Goal: Contribute content: Contribute content

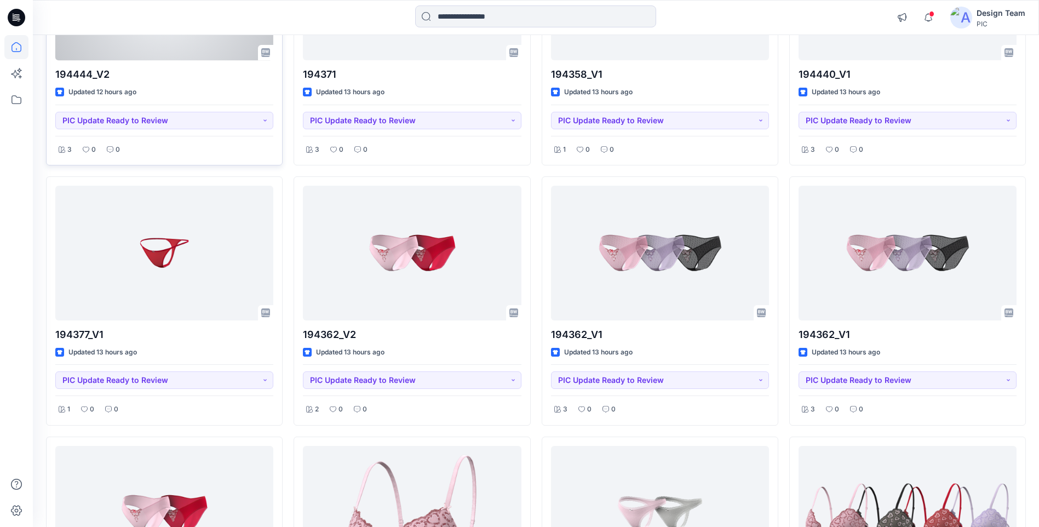
scroll to position [776, 0]
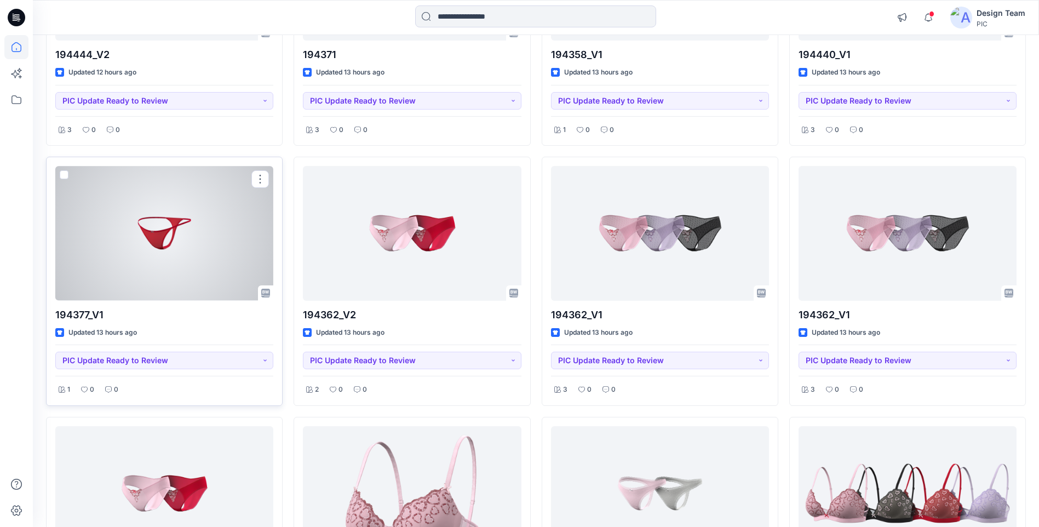
click at [162, 237] on div at bounding box center [164, 233] width 218 height 134
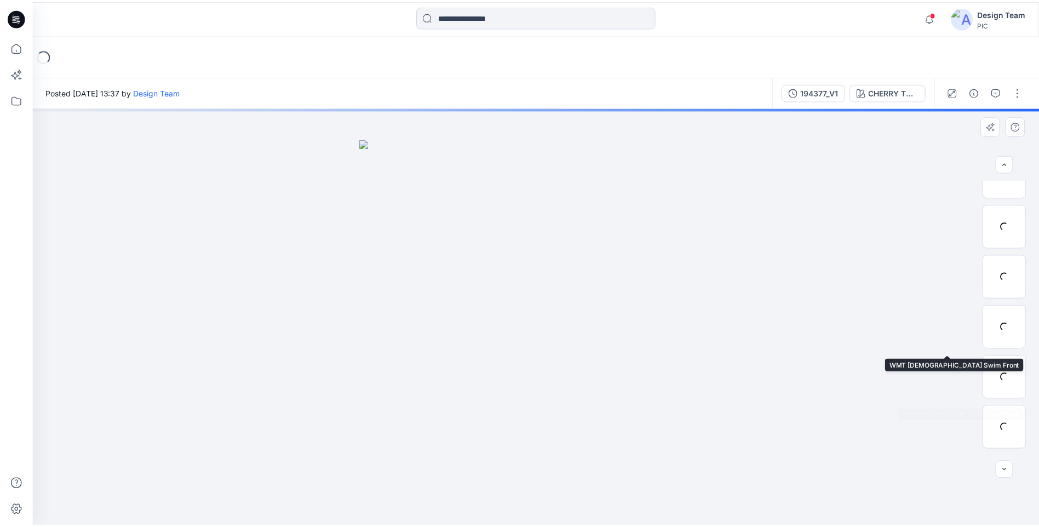
scroll to position [173, 0]
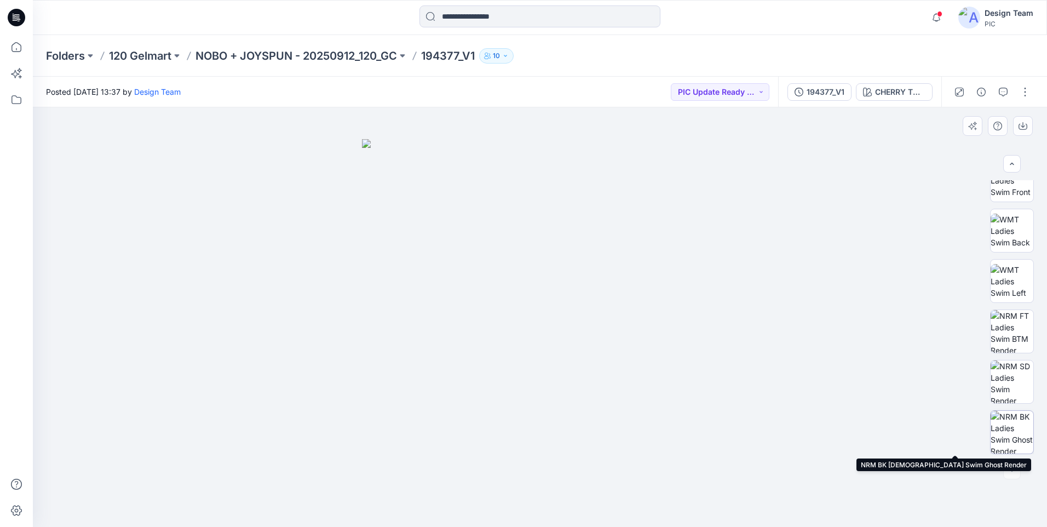
click at [1014, 427] on img at bounding box center [1012, 432] width 43 height 43
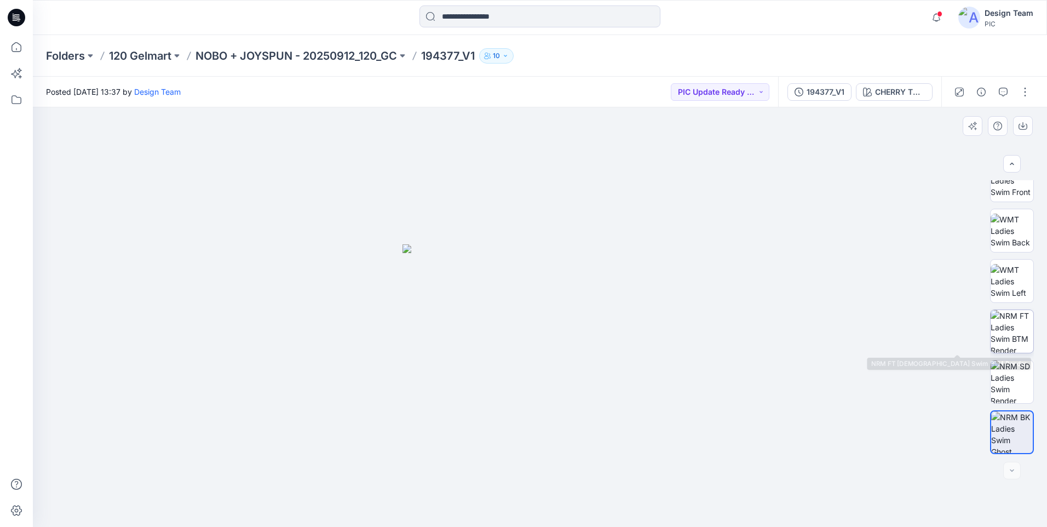
click at [1018, 336] on img at bounding box center [1012, 331] width 43 height 43
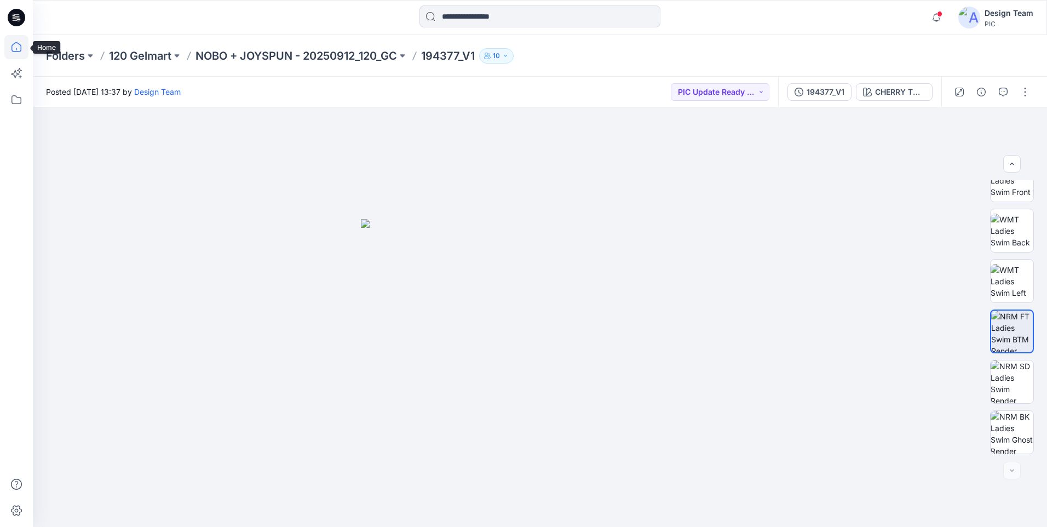
click at [18, 42] on icon at bounding box center [16, 47] width 24 height 24
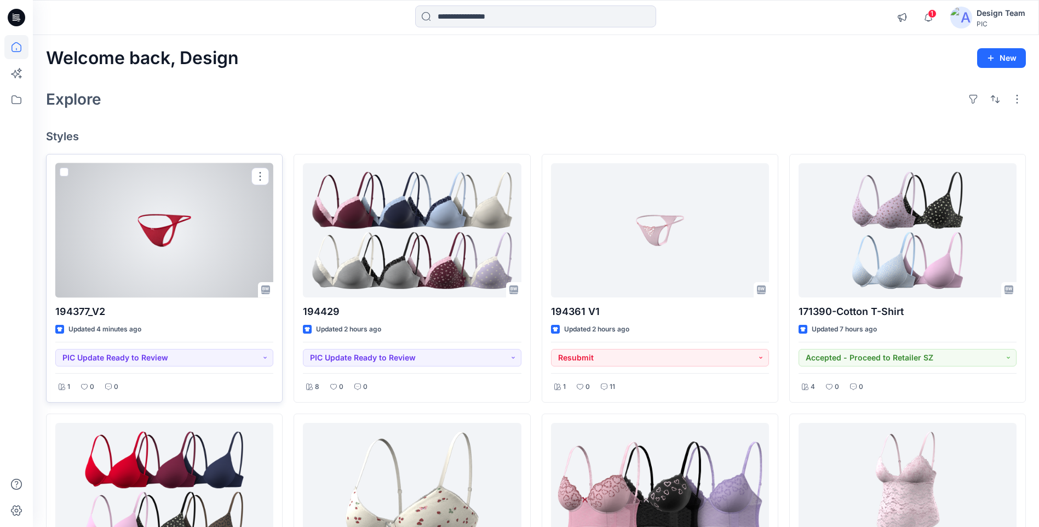
click at [222, 240] on div at bounding box center [164, 230] width 218 height 134
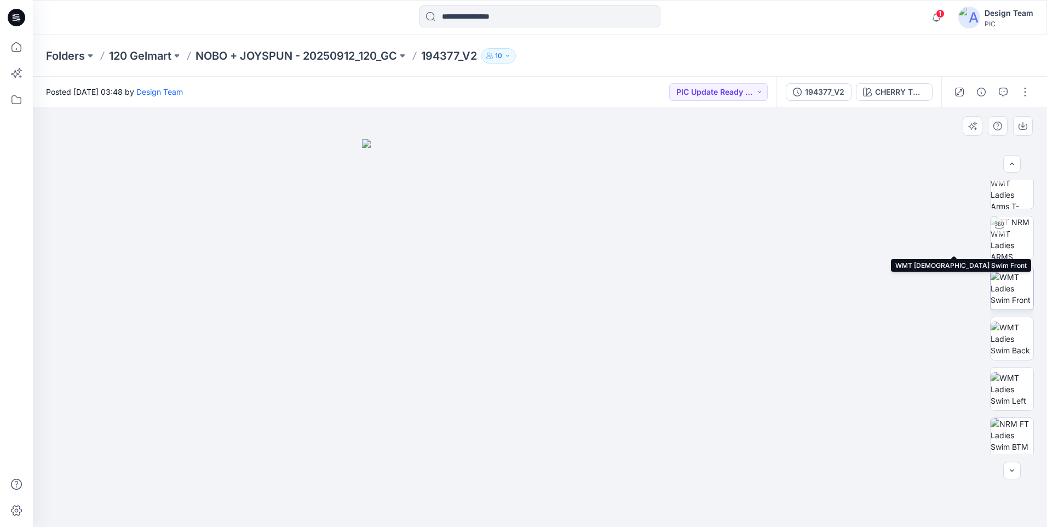
scroll to position [123, 0]
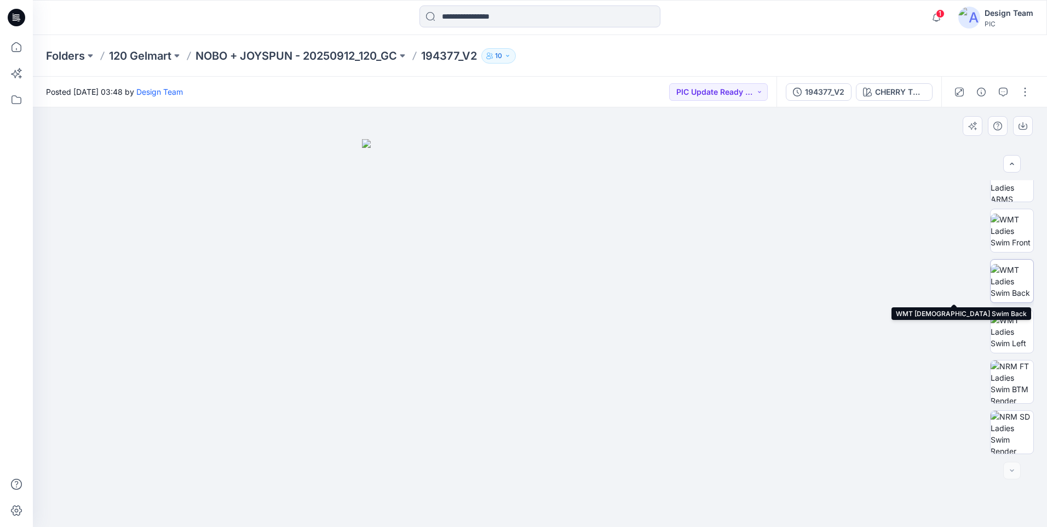
click at [1006, 285] on img at bounding box center [1012, 281] width 43 height 34
drag, startPoint x: 538, startPoint y: 378, endPoint x: 546, endPoint y: 200, distance: 178.7
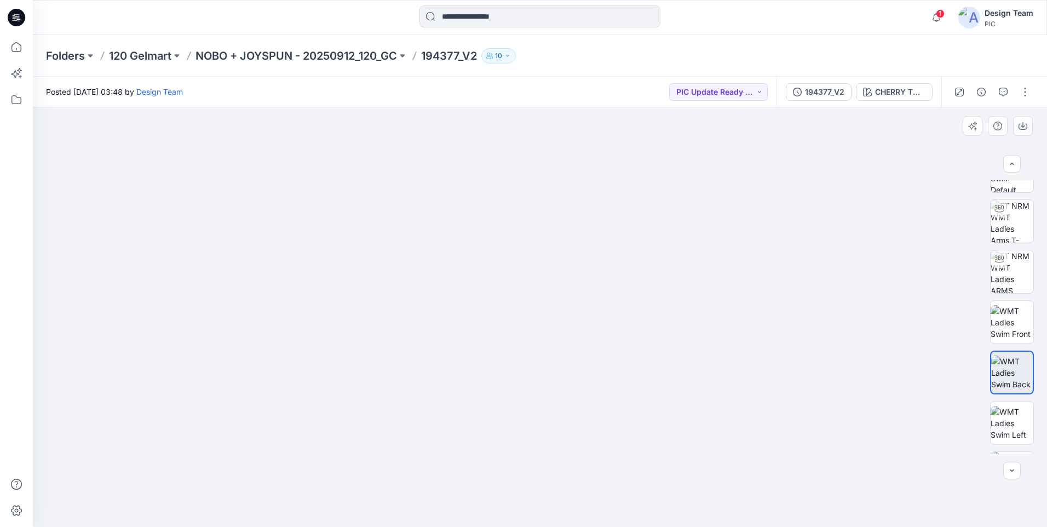
scroll to position [13, 0]
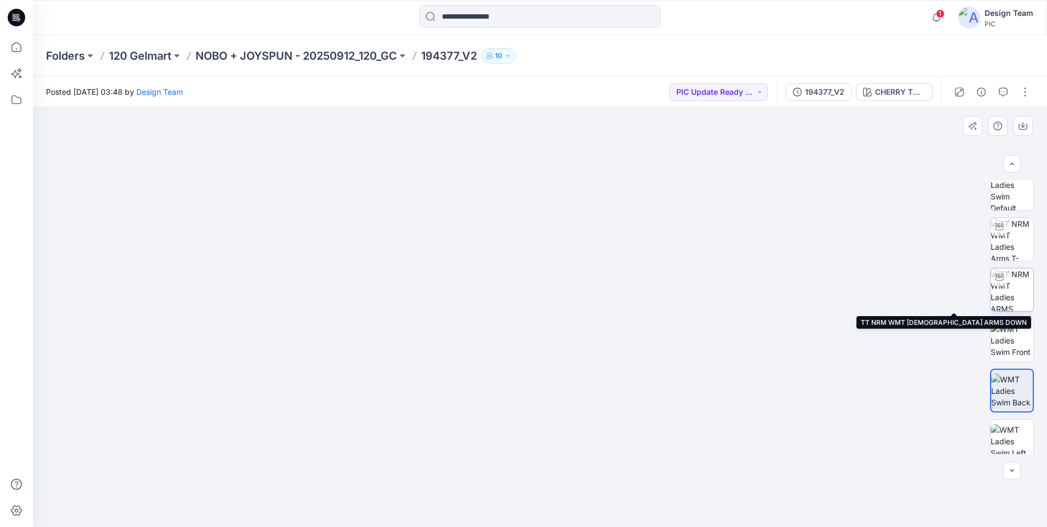
click at [1019, 281] on img at bounding box center [1012, 289] width 43 height 43
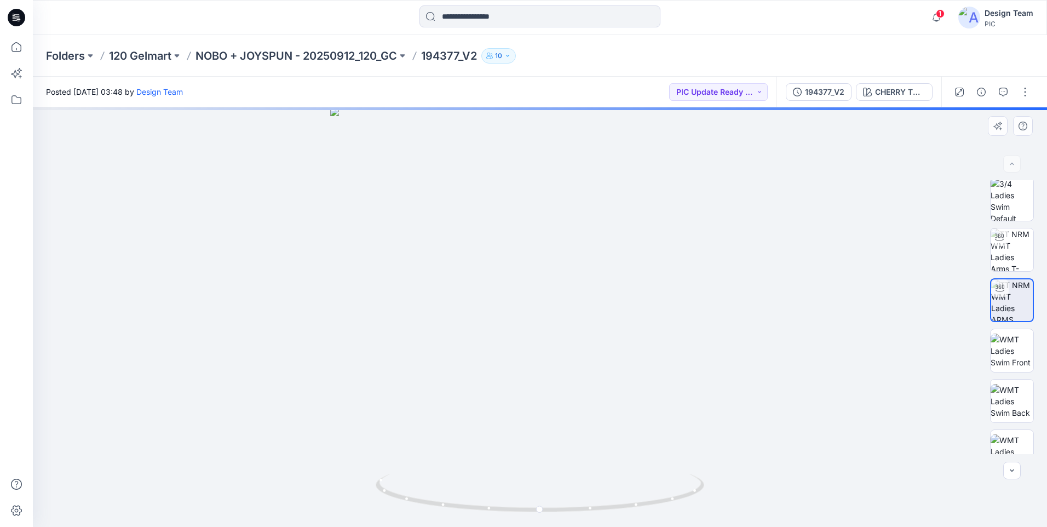
scroll to position [0, 0]
click at [1007, 254] on img at bounding box center [1012, 252] width 43 height 43
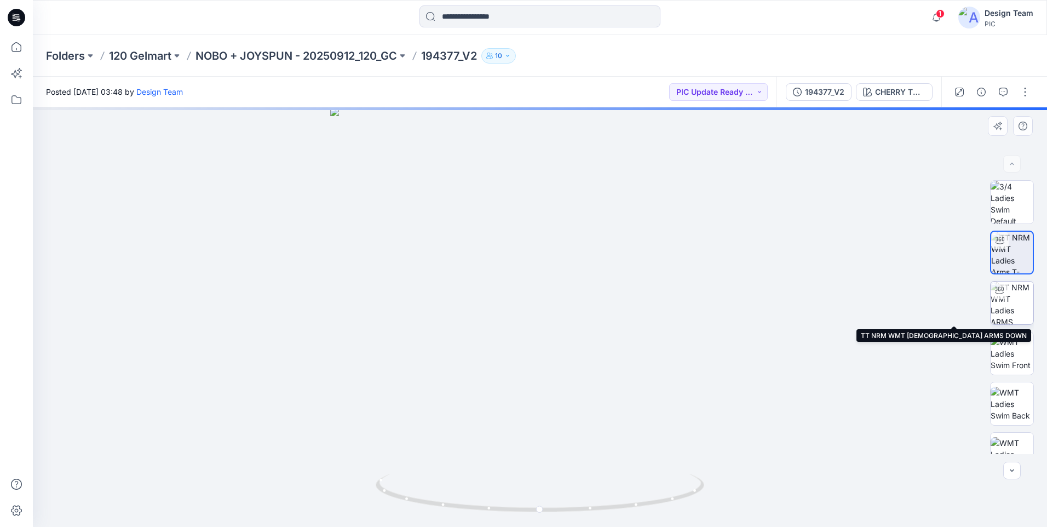
click at [1011, 303] on img at bounding box center [1012, 302] width 43 height 43
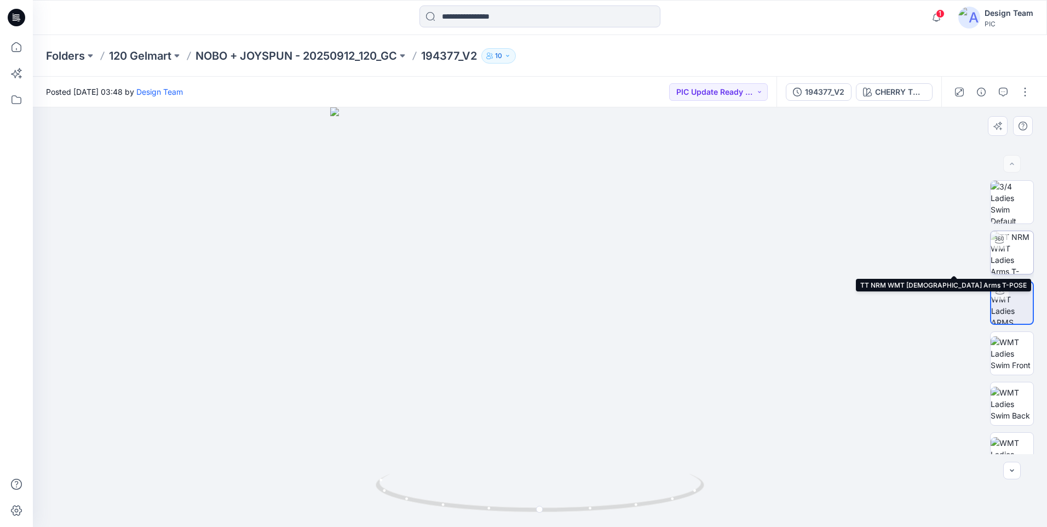
click at [1012, 255] on img at bounding box center [1012, 252] width 43 height 43
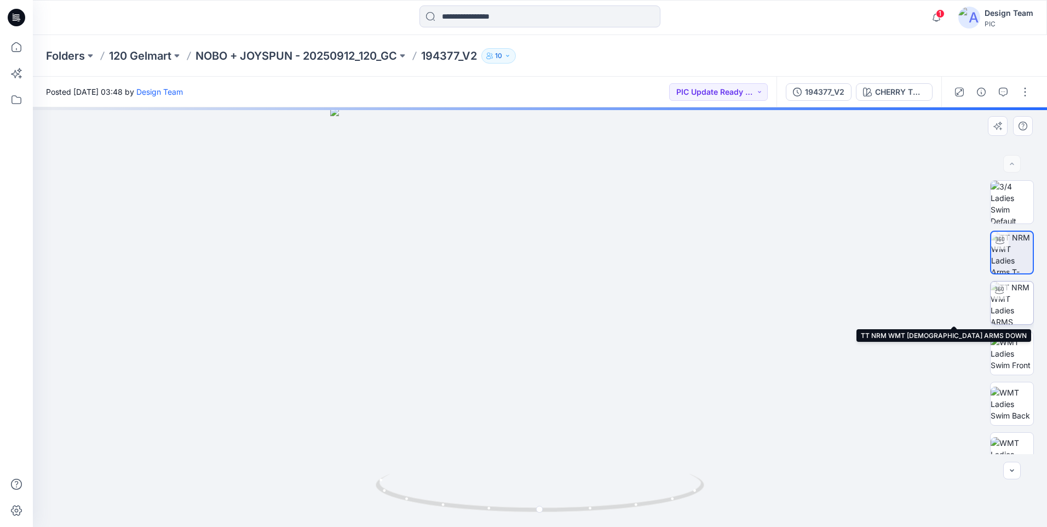
click at [1018, 299] on img at bounding box center [1012, 302] width 43 height 43
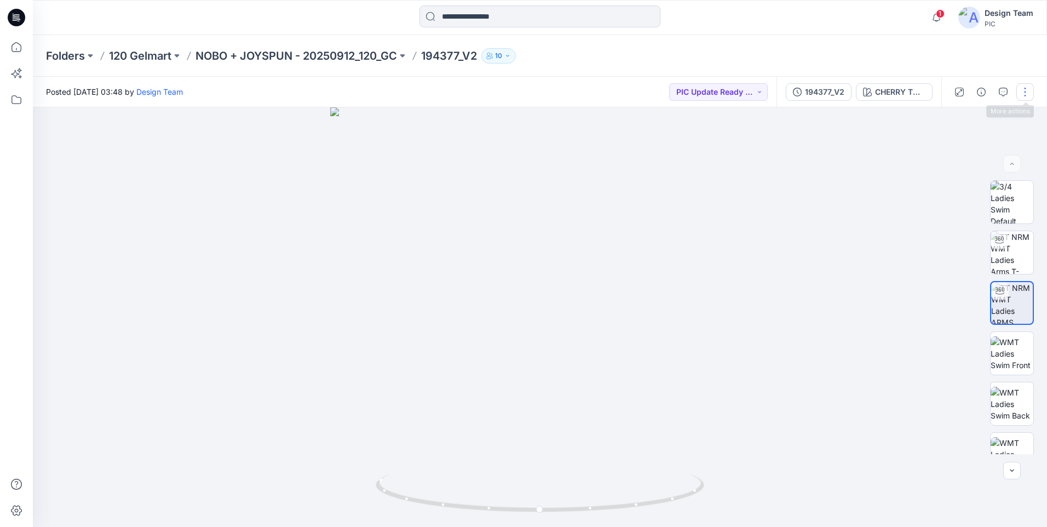
click at [1023, 94] on button "button" at bounding box center [1025, 92] width 18 height 18
click at [958, 145] on p "Edit" at bounding box center [955, 147] width 14 height 11
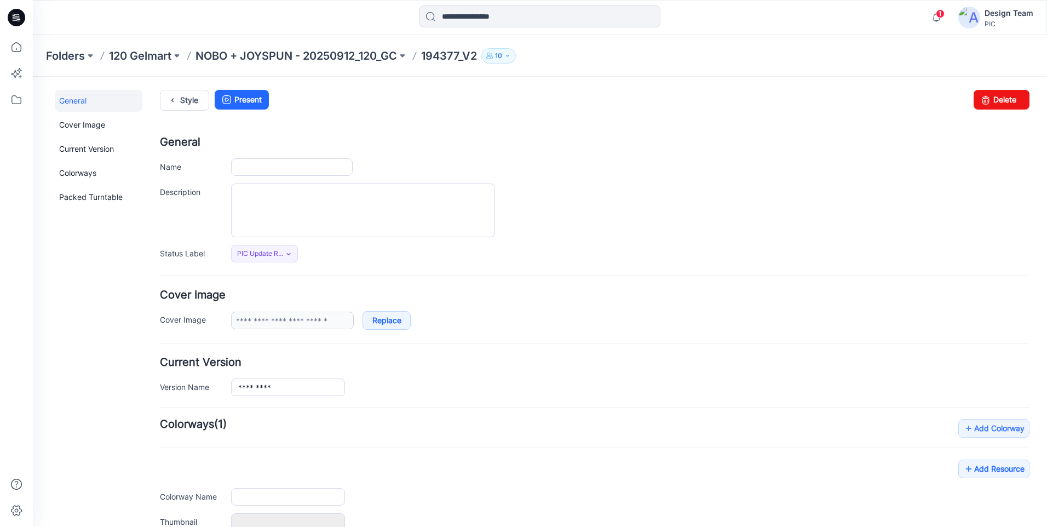
type input "*********"
type input "**********"
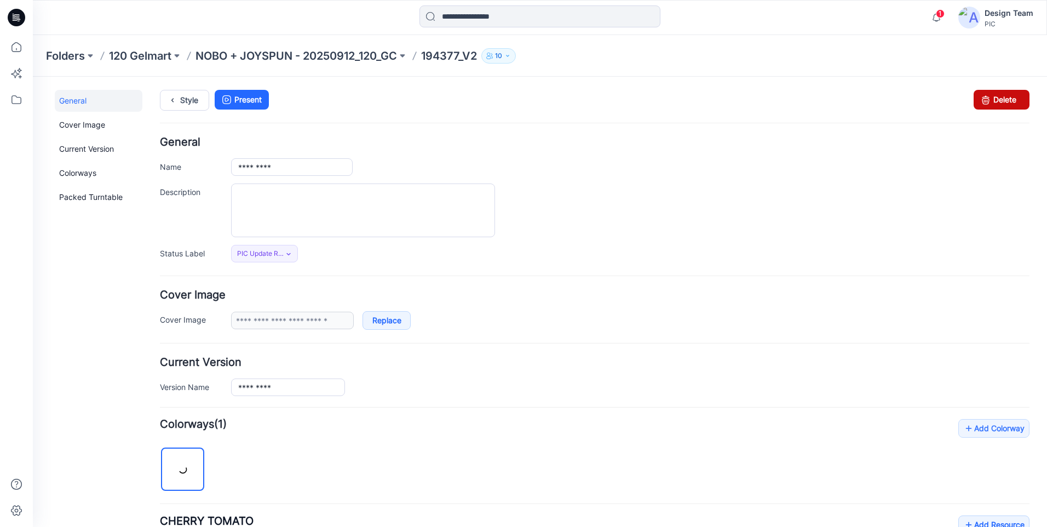
click at [987, 102] on link "Delete" at bounding box center [1002, 100] width 56 height 20
click at [11, 49] on icon at bounding box center [16, 47] width 24 height 24
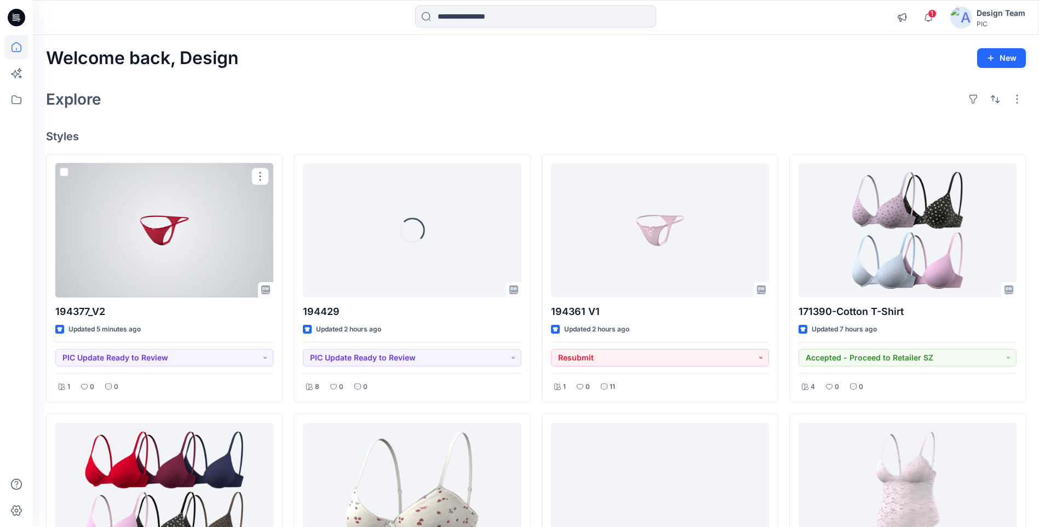
click at [206, 257] on div at bounding box center [164, 230] width 218 height 134
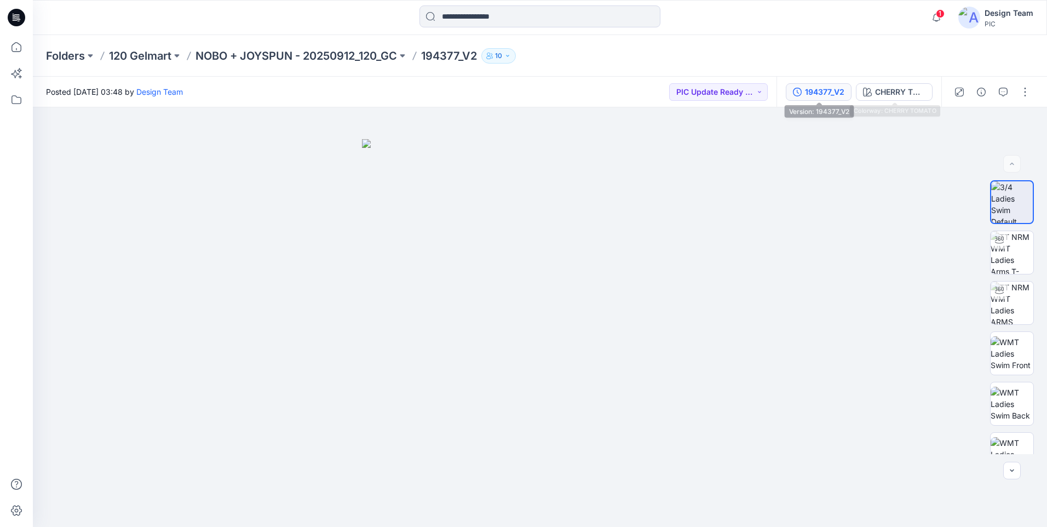
click at [834, 90] on div "194377_V2" at bounding box center [824, 92] width 39 height 12
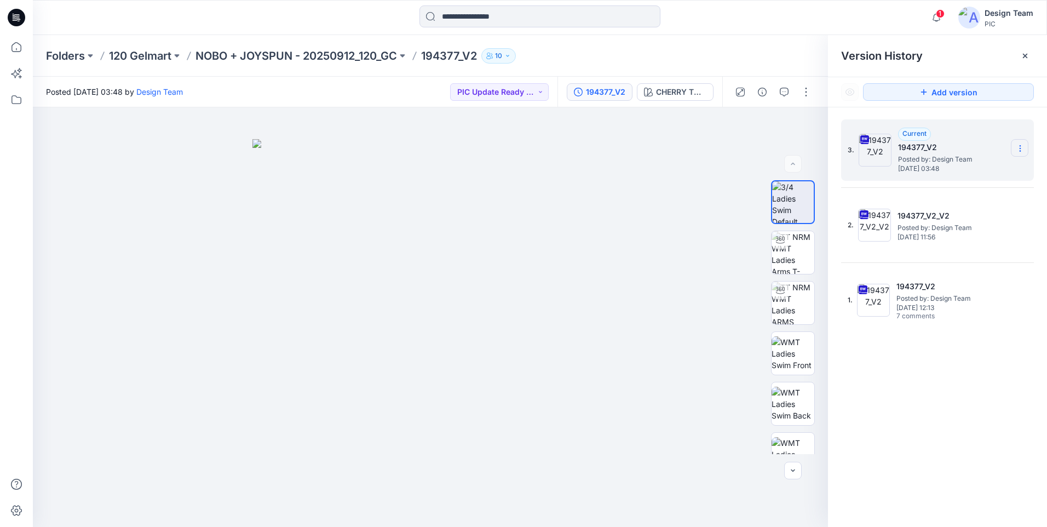
click at [1020, 146] on icon at bounding box center [1020, 146] width 1 height 1
click at [980, 236] on div "Delete Version" at bounding box center [961, 240] width 127 height 22
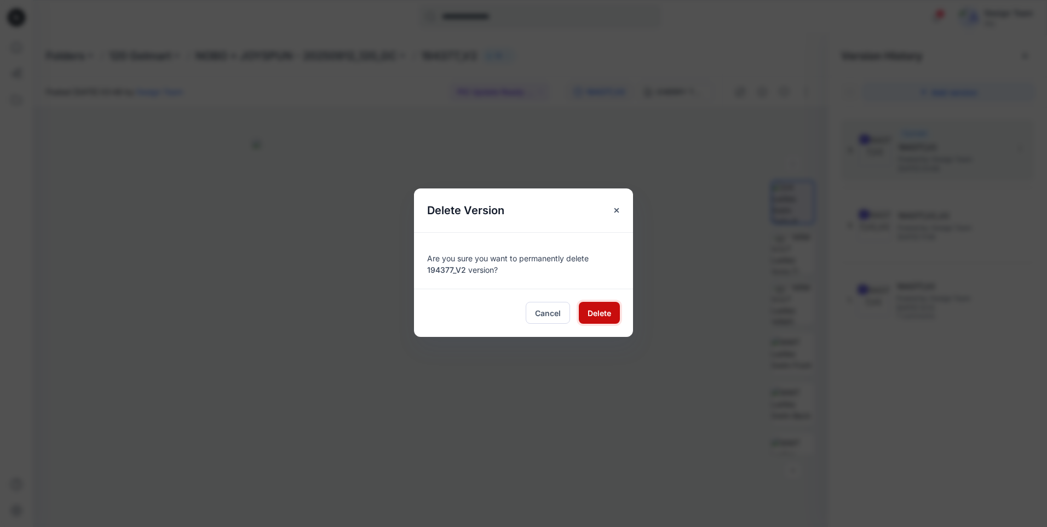
click at [591, 313] on span "Delete" at bounding box center [600, 312] width 24 height 11
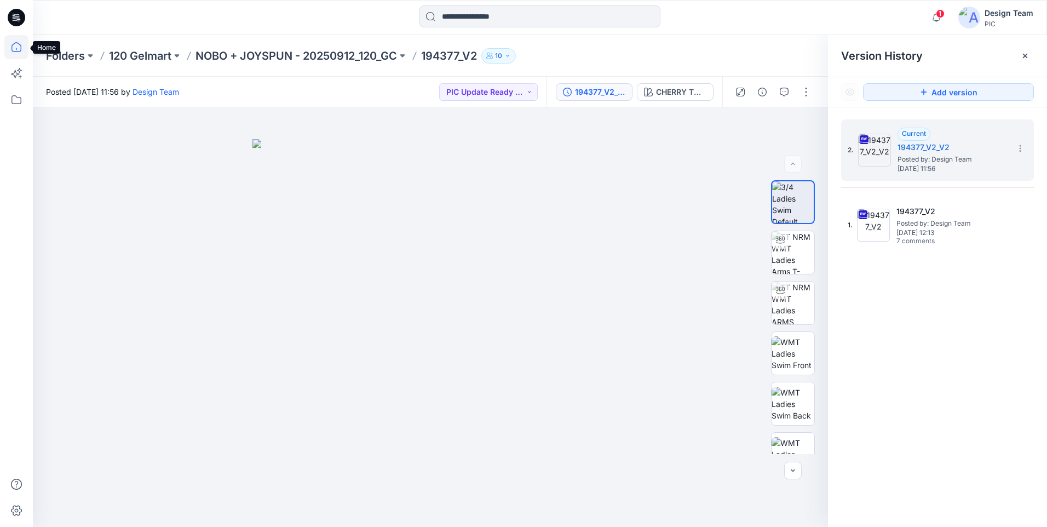
click at [11, 51] on icon at bounding box center [16, 47] width 24 height 24
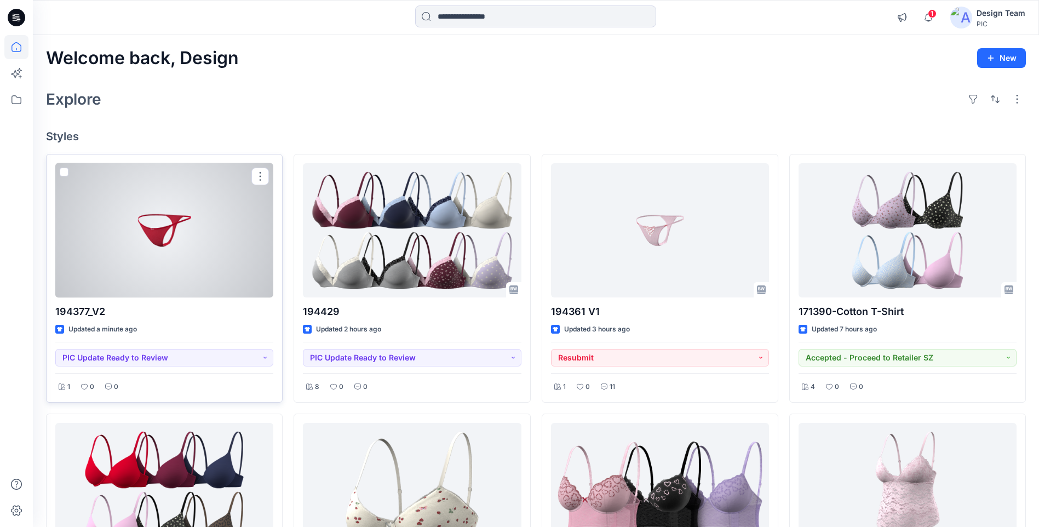
click at [138, 244] on div at bounding box center [164, 230] width 218 height 134
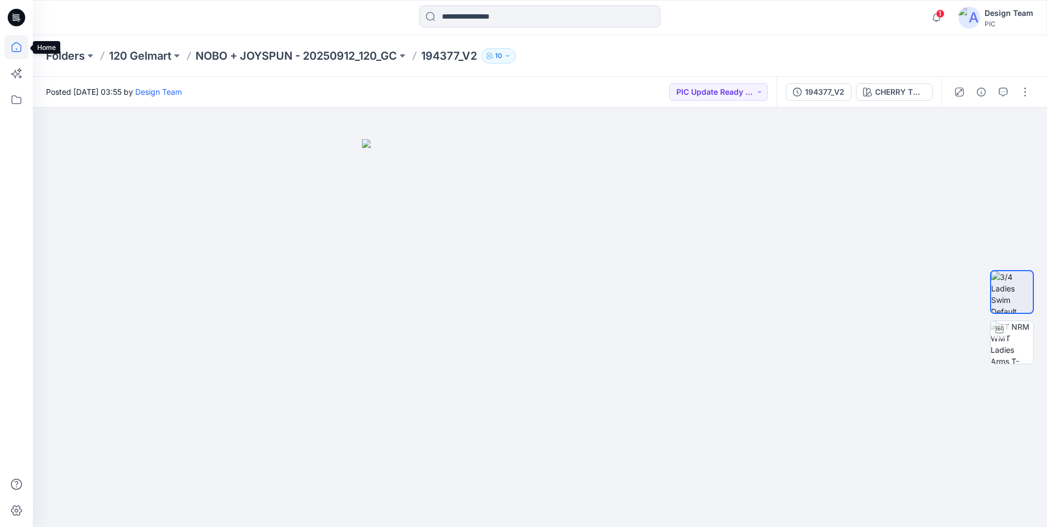
click at [18, 50] on icon at bounding box center [16, 47] width 24 height 24
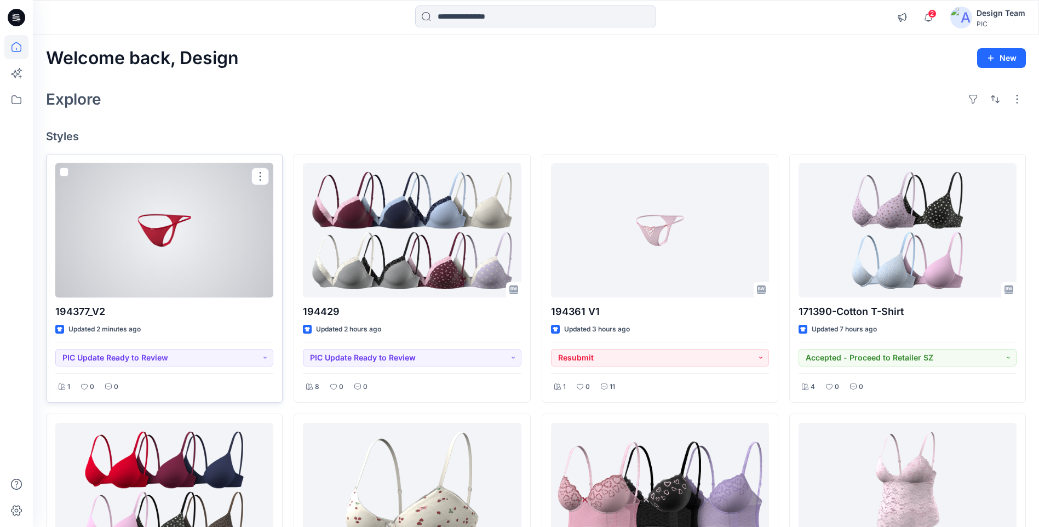
click at [257, 240] on div at bounding box center [164, 230] width 218 height 134
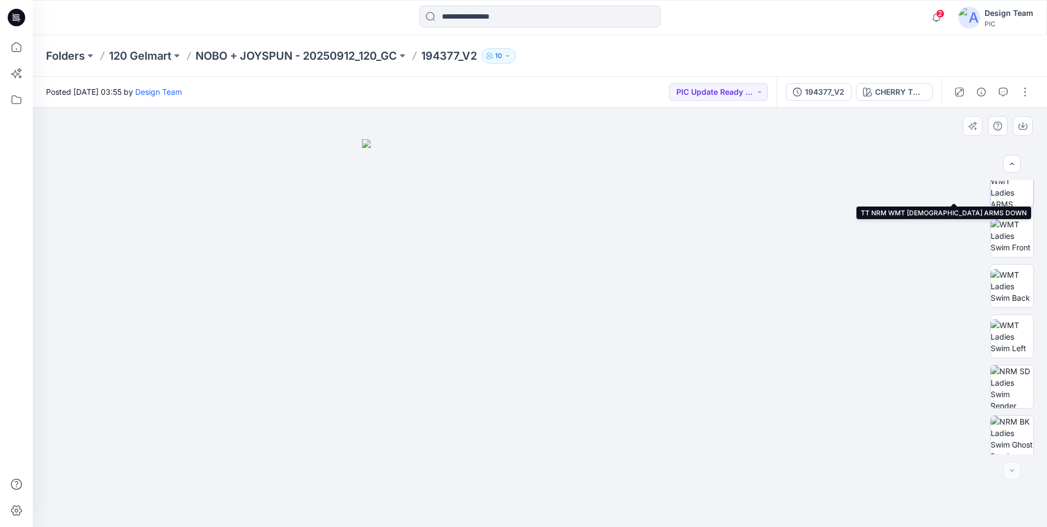
scroll to position [123, 0]
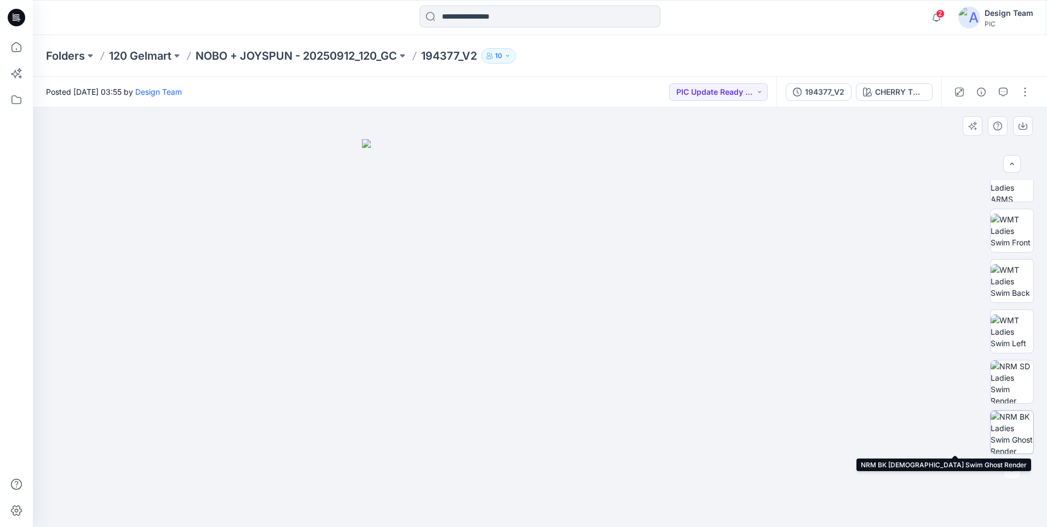
click at [1015, 423] on img at bounding box center [1012, 432] width 43 height 43
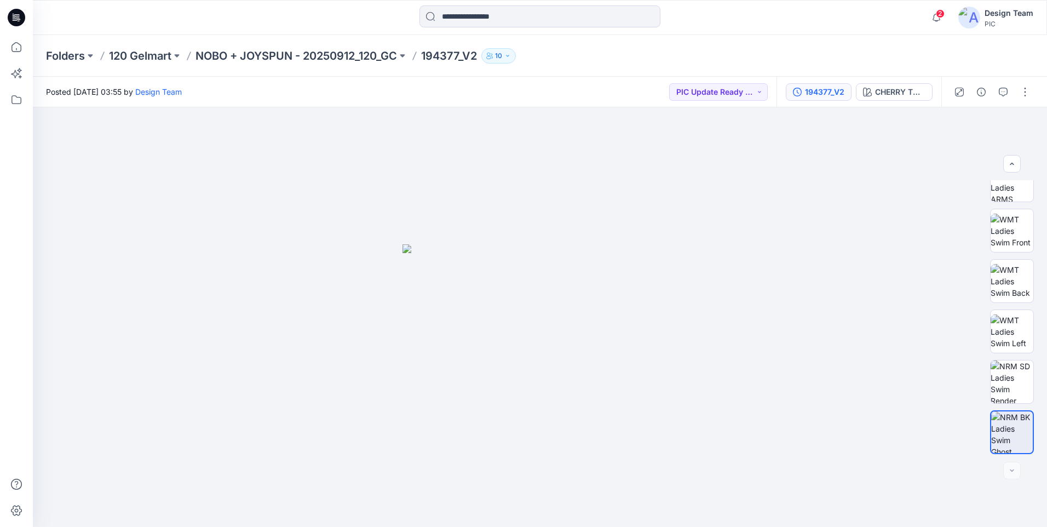
click at [819, 94] on div "194377_V2" at bounding box center [824, 92] width 39 height 12
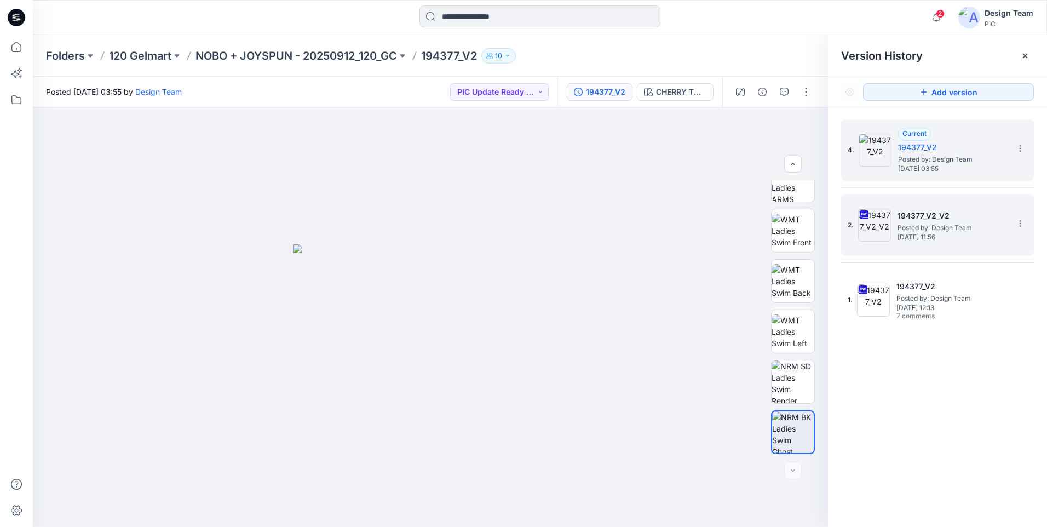
click at [930, 224] on span "Posted by: Design Team" at bounding box center [952, 227] width 110 height 11
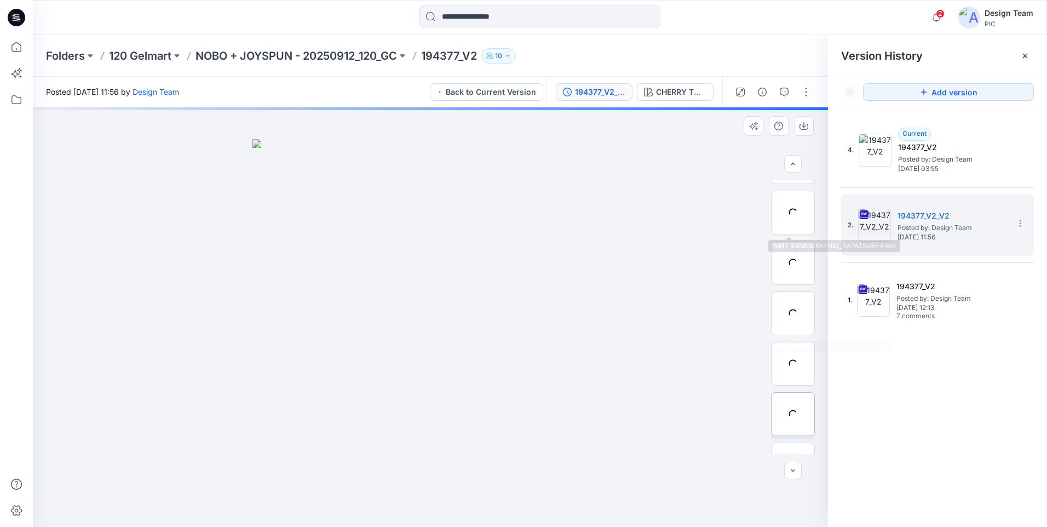
scroll to position [173, 0]
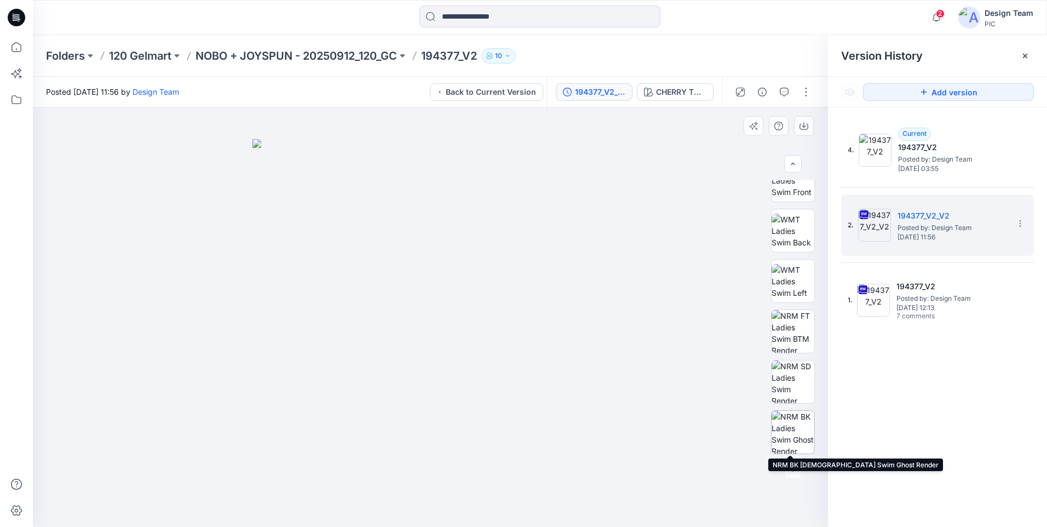
click at [801, 434] on img at bounding box center [792, 432] width 43 height 43
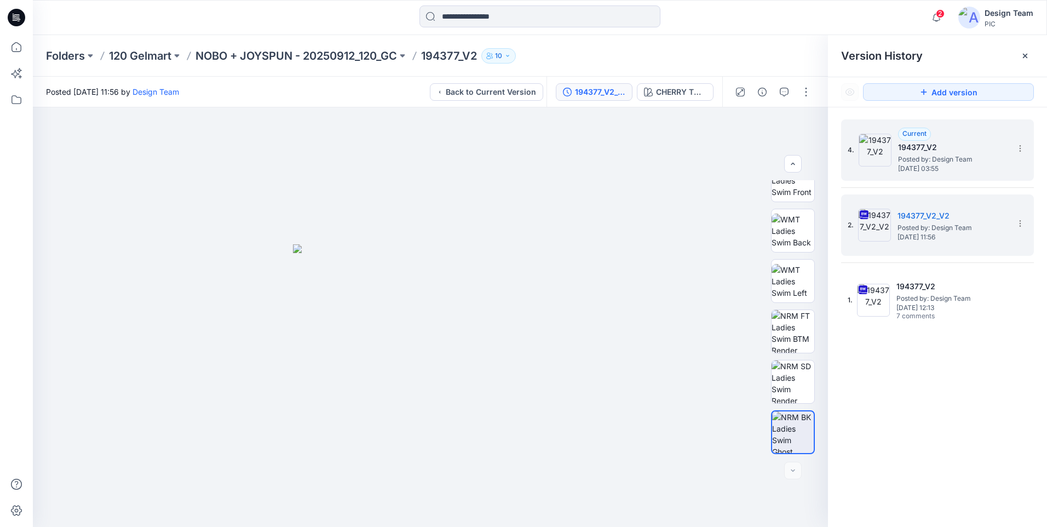
click at [931, 166] on span "Saturday, October 04, 2025 03:55" at bounding box center [953, 169] width 110 height 8
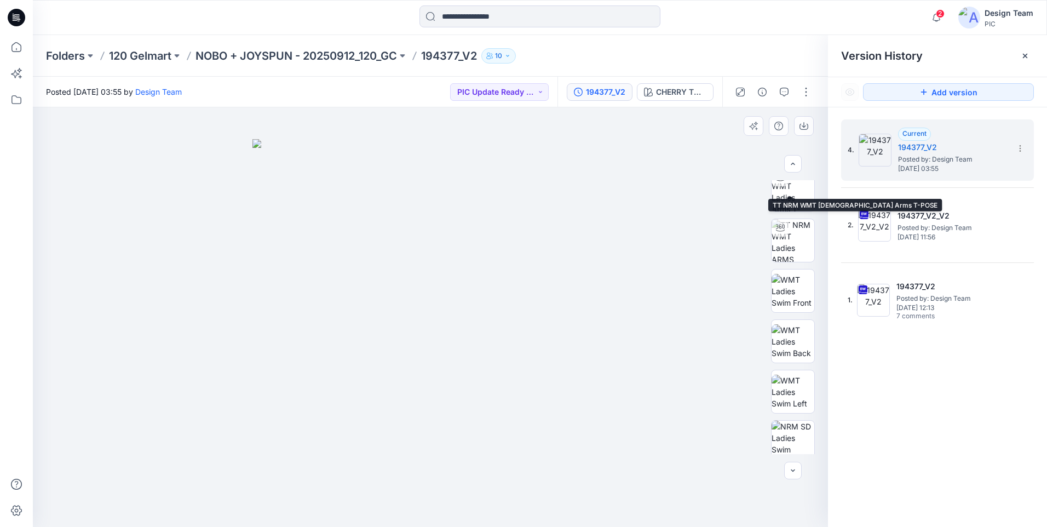
scroll to position [123, 0]
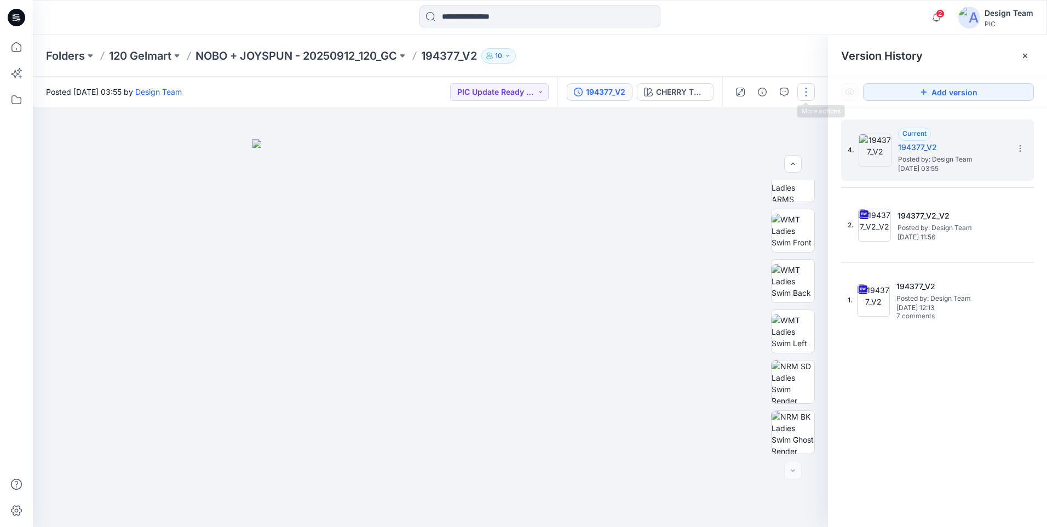
click at [814, 87] on button "button" at bounding box center [806, 92] width 18 height 18
click at [767, 147] on button "Edit" at bounding box center [760, 148] width 101 height 20
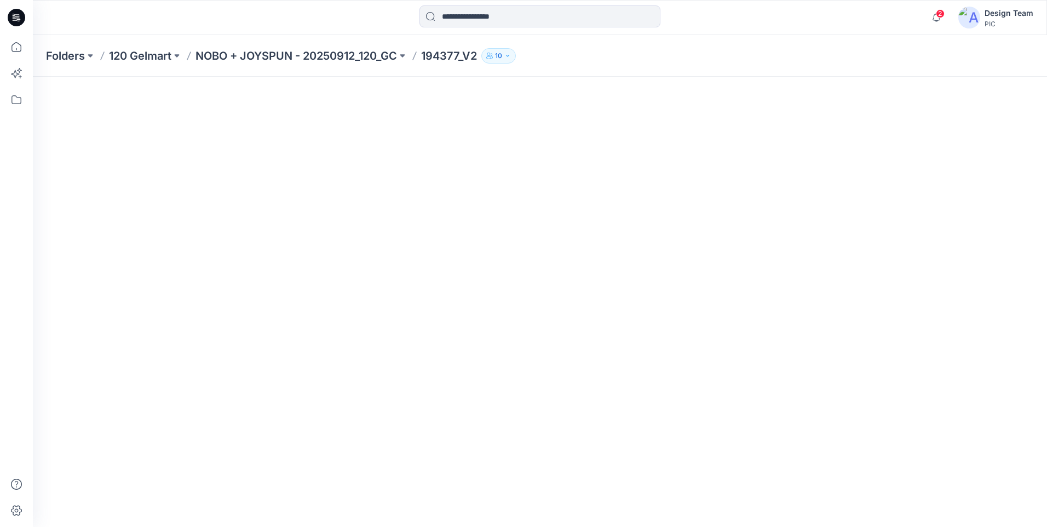
scroll to position [129, 0]
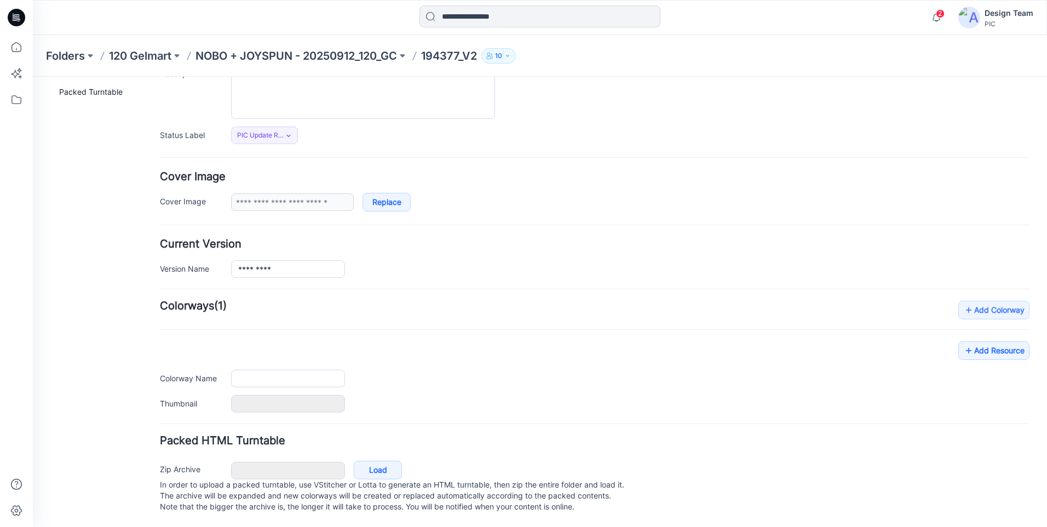
type input "*********"
type input "**********"
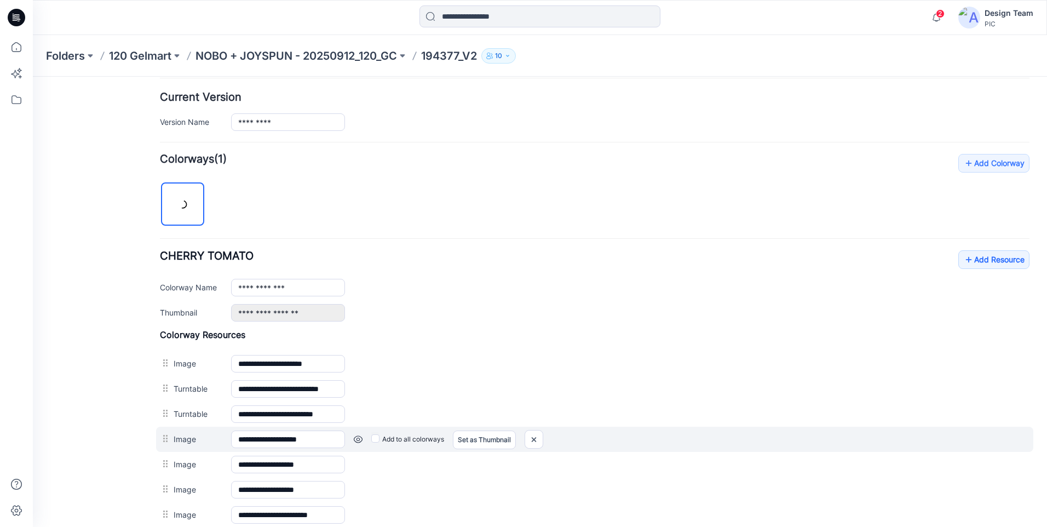
scroll to position [416, 0]
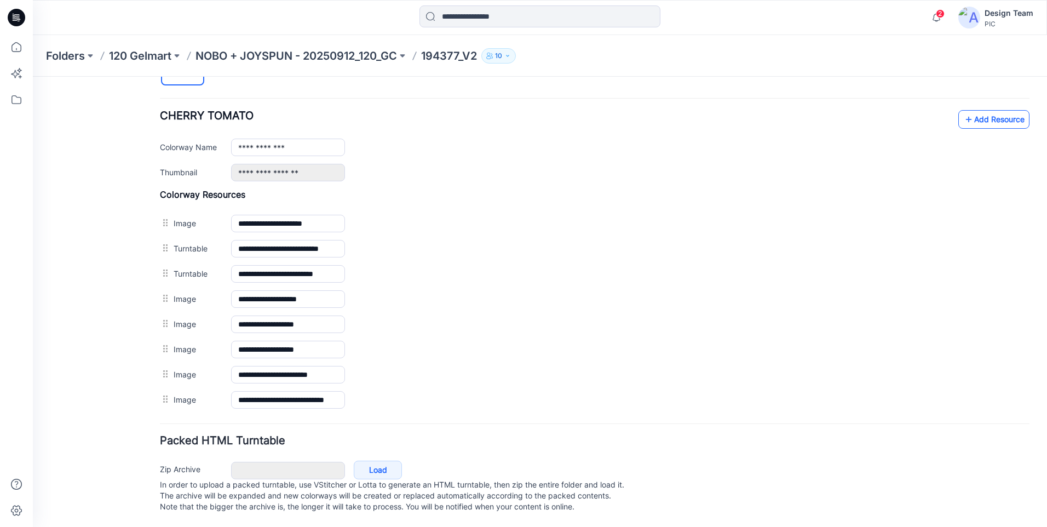
click at [965, 110] on link "Add Resource" at bounding box center [993, 119] width 71 height 19
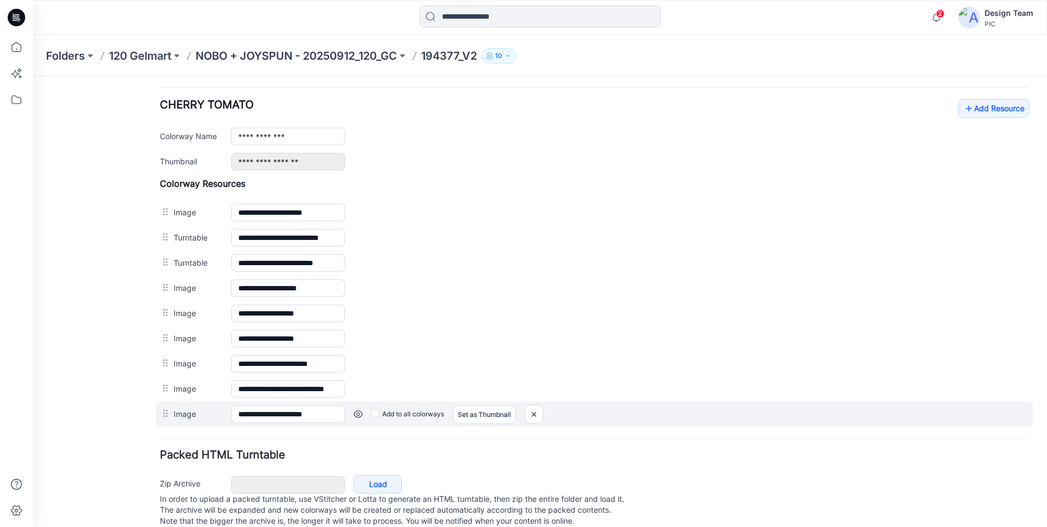
click at [166, 415] on div at bounding box center [167, 413] width 14 height 16
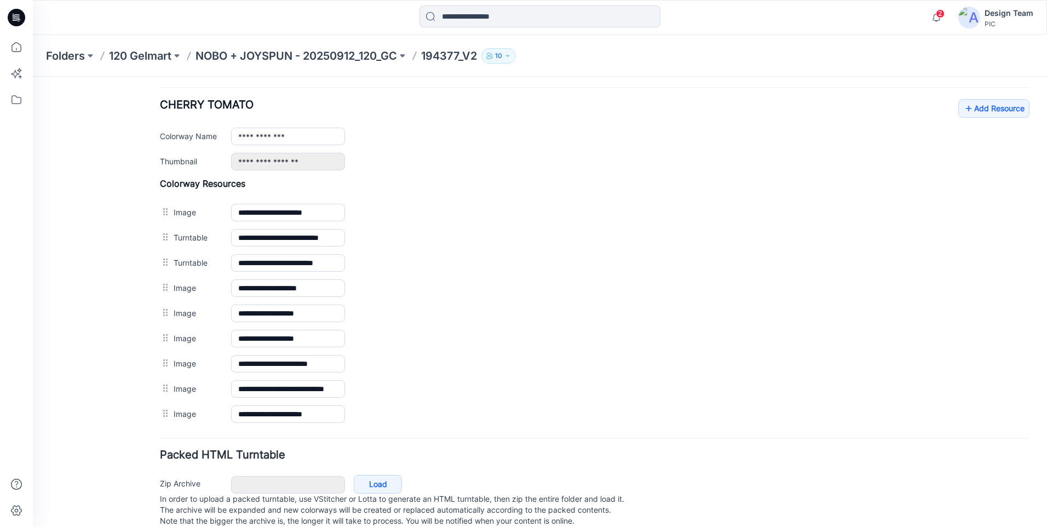
click at [138, 416] on div "General Cover Image Current Version Colorways Packed Turntable" at bounding box center [99, 107] width 88 height 867
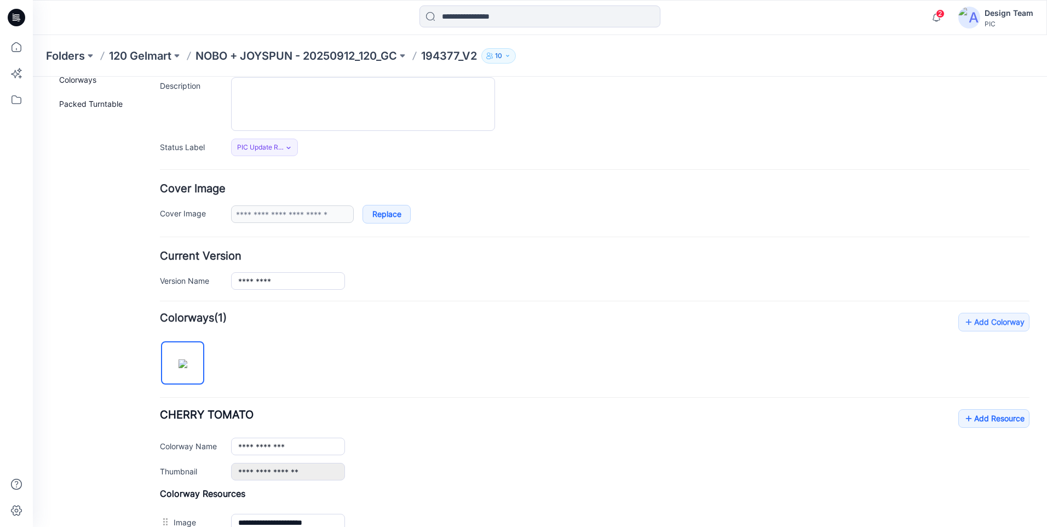
scroll to position [0, 0]
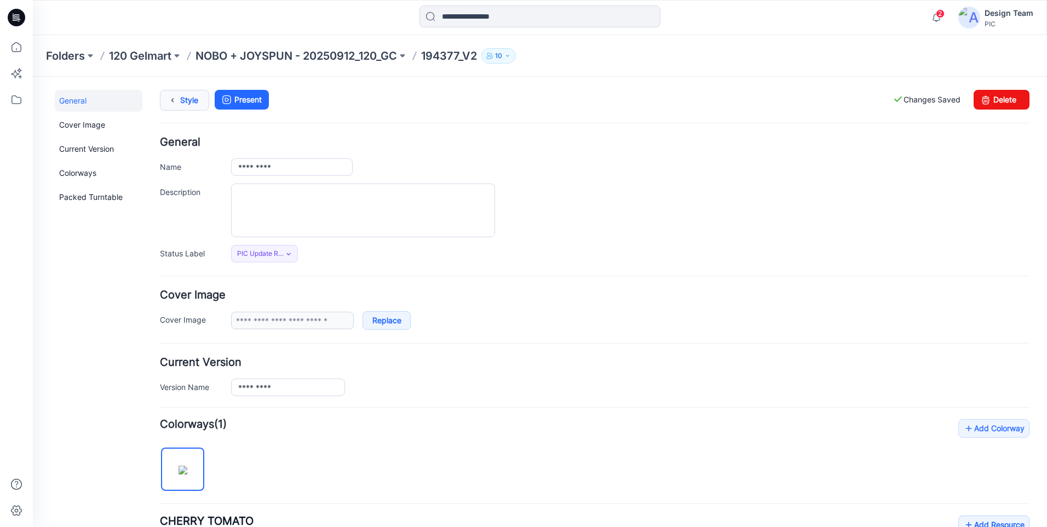
click at [172, 103] on icon at bounding box center [172, 100] width 15 height 20
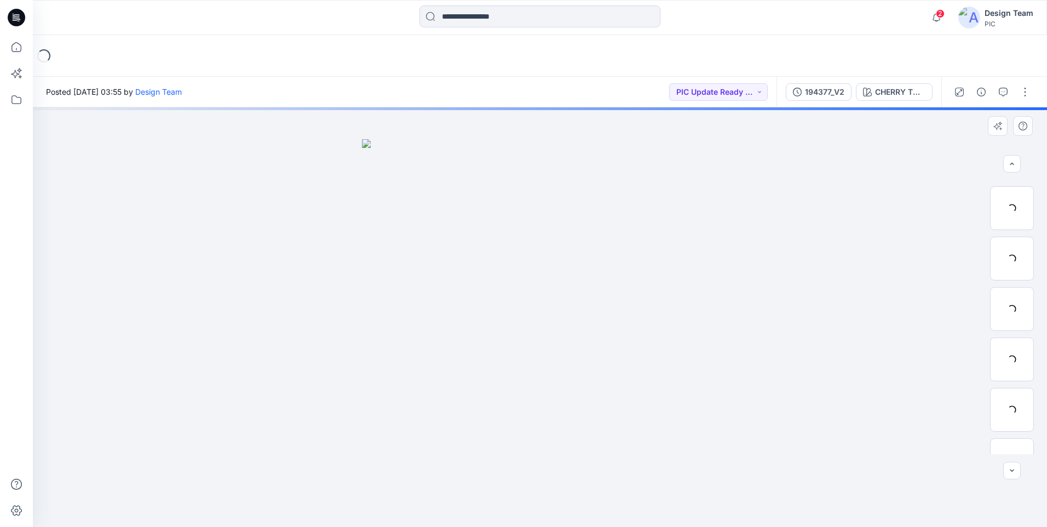
scroll to position [173, 0]
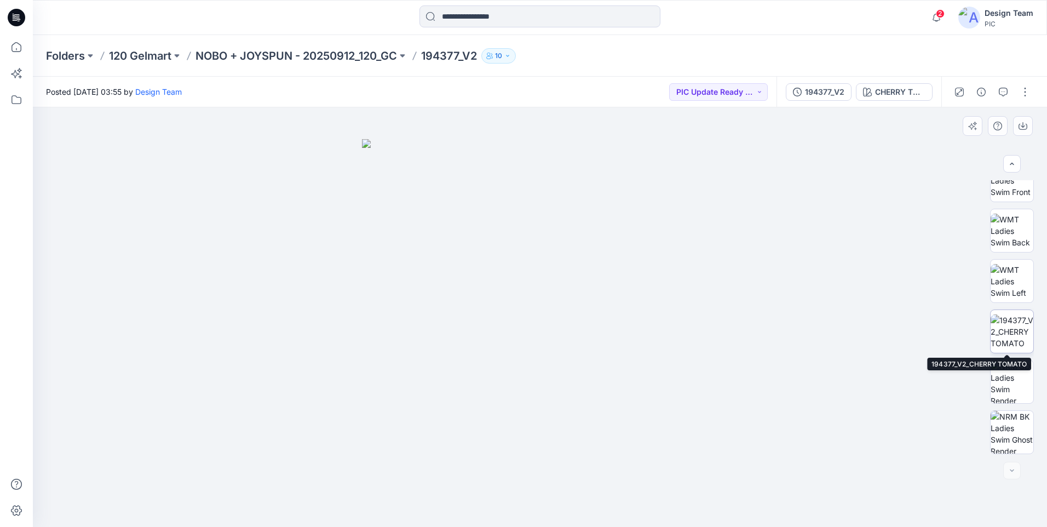
click at [1010, 325] on img at bounding box center [1012, 331] width 43 height 34
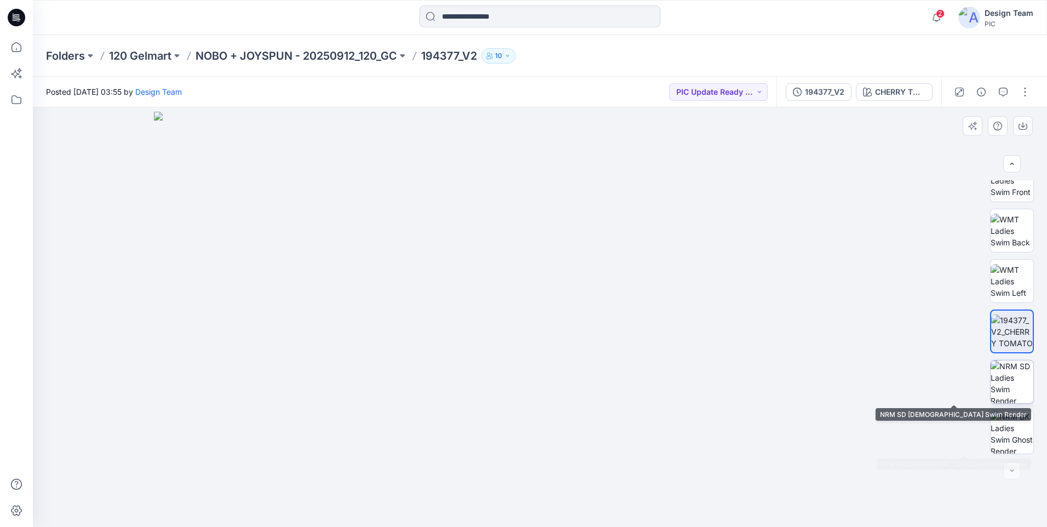
click at [1017, 383] on img at bounding box center [1012, 381] width 43 height 43
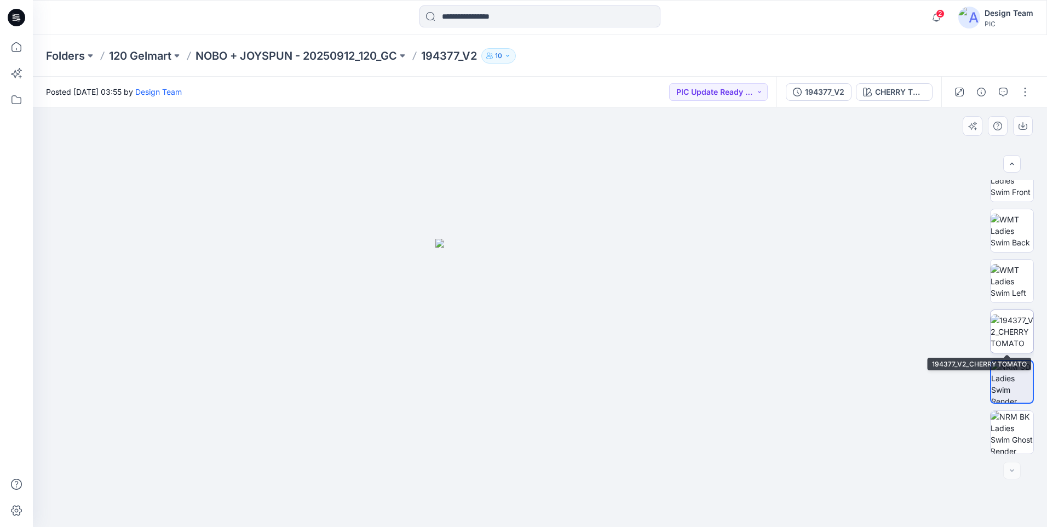
click at [1006, 333] on img at bounding box center [1012, 331] width 43 height 34
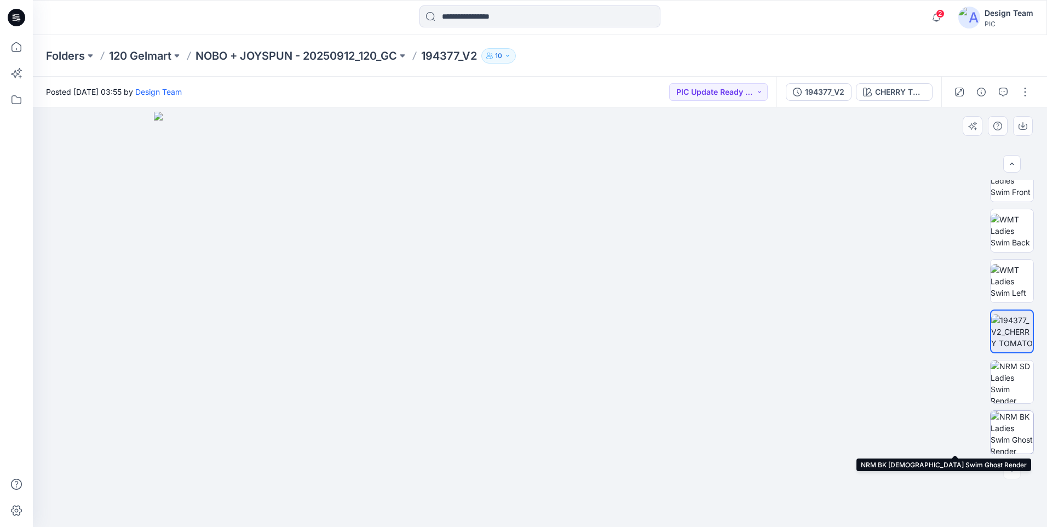
click at [1008, 431] on img at bounding box center [1012, 432] width 43 height 43
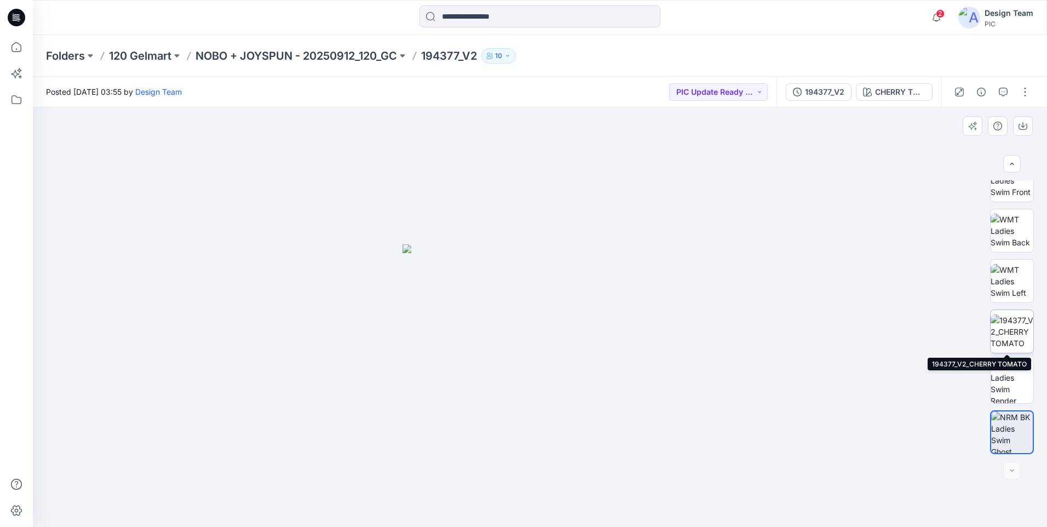
click at [1006, 336] on img at bounding box center [1012, 331] width 43 height 34
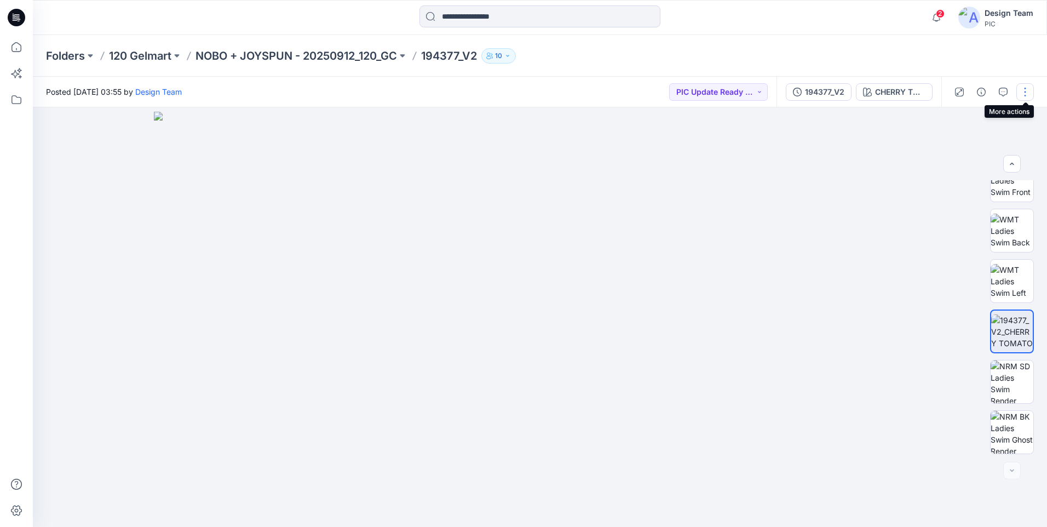
click at [1026, 89] on button "button" at bounding box center [1025, 92] width 18 height 18
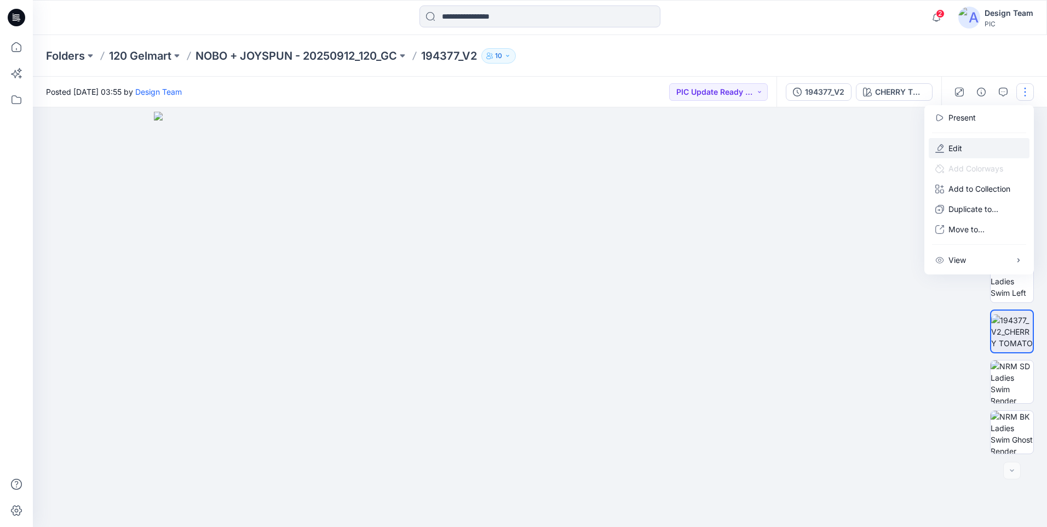
click at [971, 145] on button "Edit" at bounding box center [979, 148] width 101 height 20
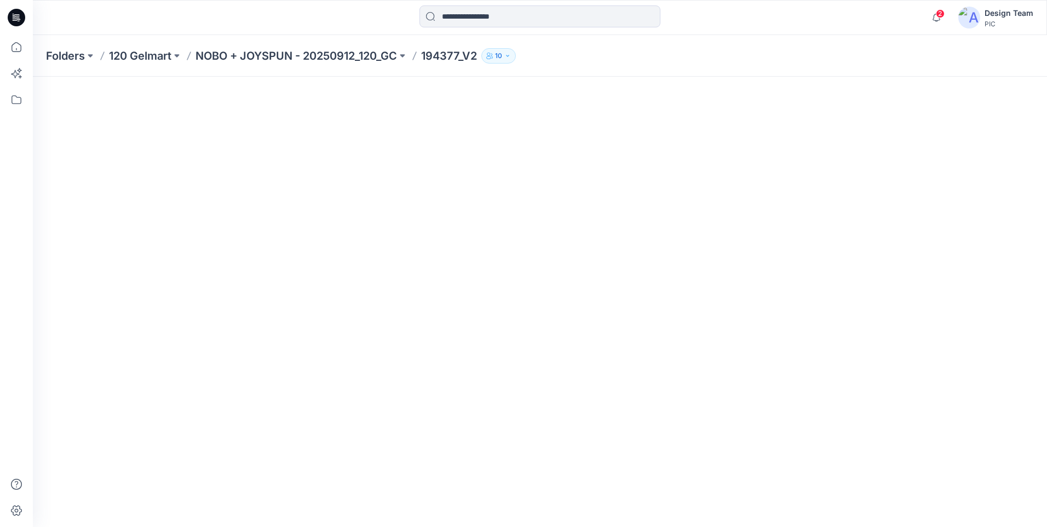
scroll to position [129, 0]
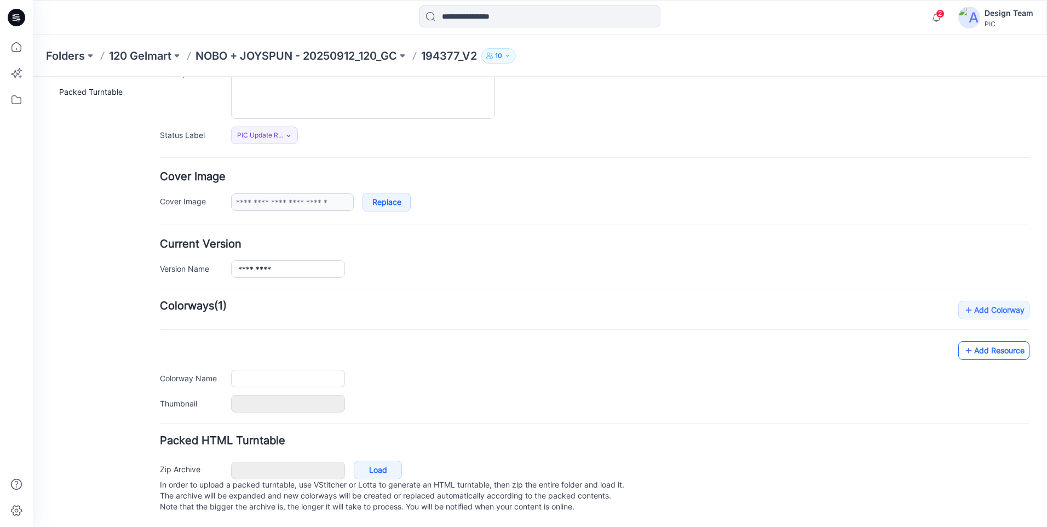
type input "*********"
type input "**********"
click at [976, 338] on div "**********" at bounding box center [594, 357] width 869 height 112
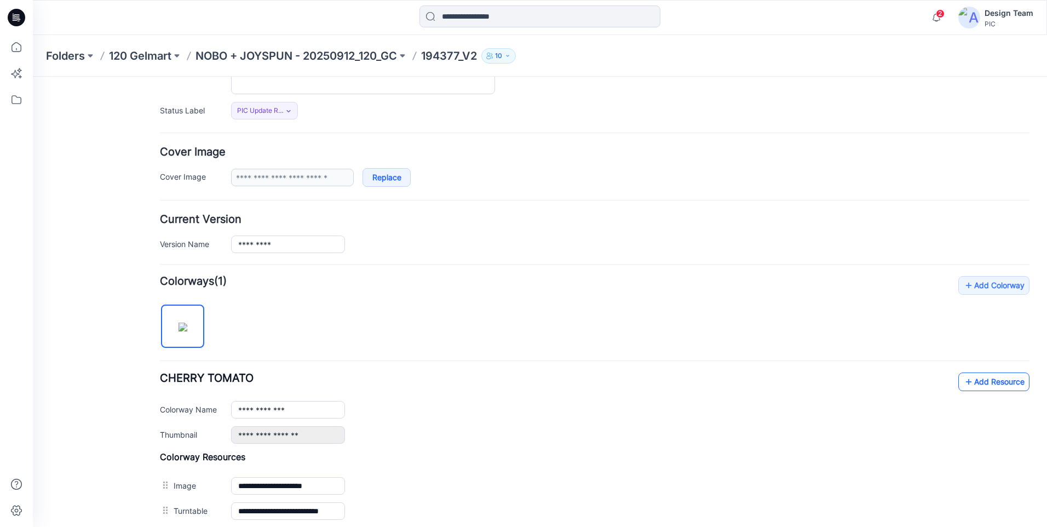
click at [992, 383] on link "Add Resource" at bounding box center [993, 381] width 71 height 19
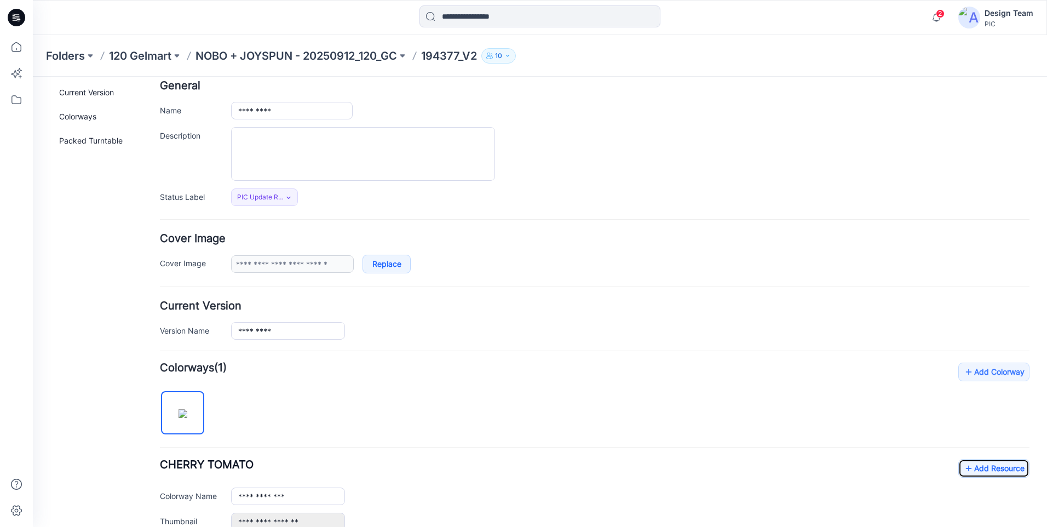
scroll to position [0, 0]
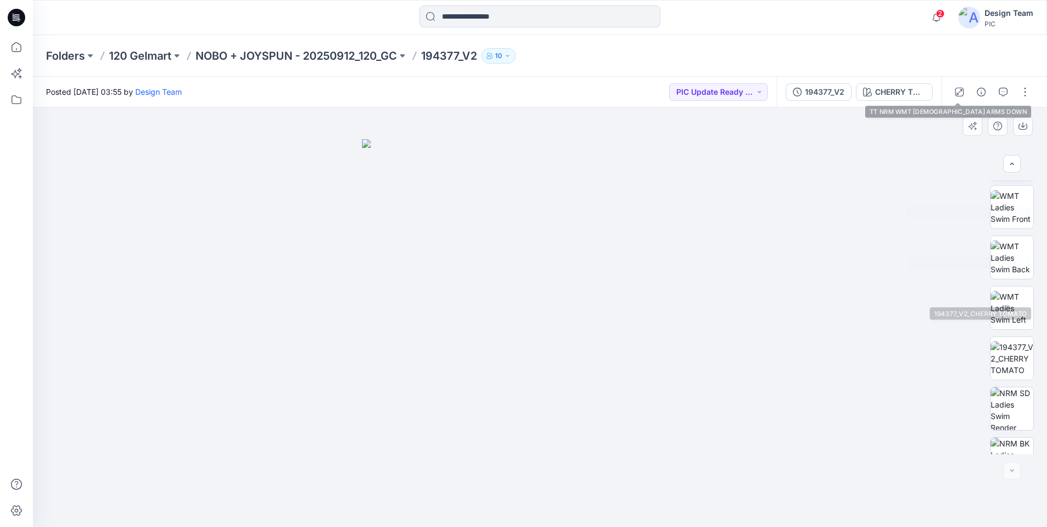
scroll to position [223, 0]
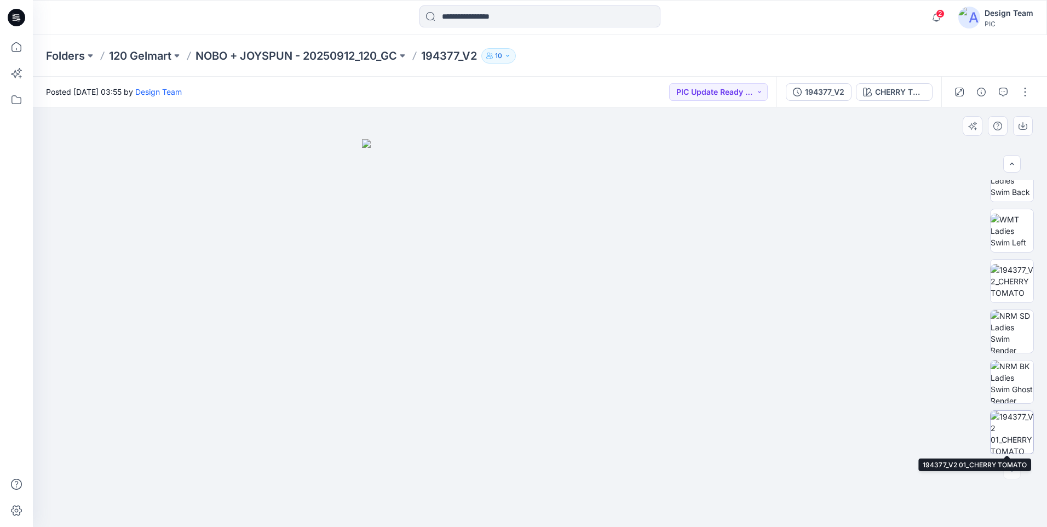
click at [1011, 425] on img at bounding box center [1012, 432] width 43 height 43
click at [1031, 96] on button "button" at bounding box center [1025, 92] width 18 height 18
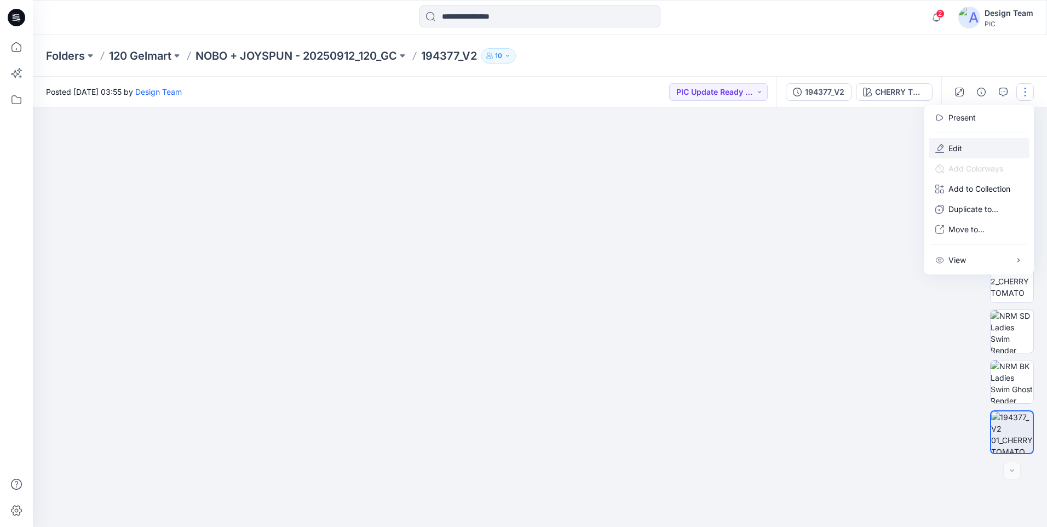
click at [964, 147] on button "Edit" at bounding box center [979, 148] width 101 height 20
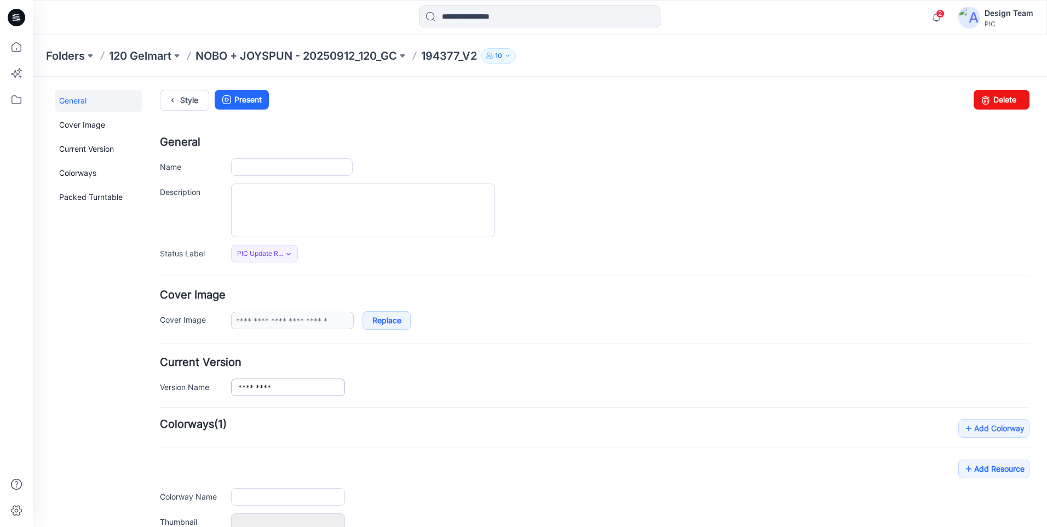
type input "*********"
type input "**********"
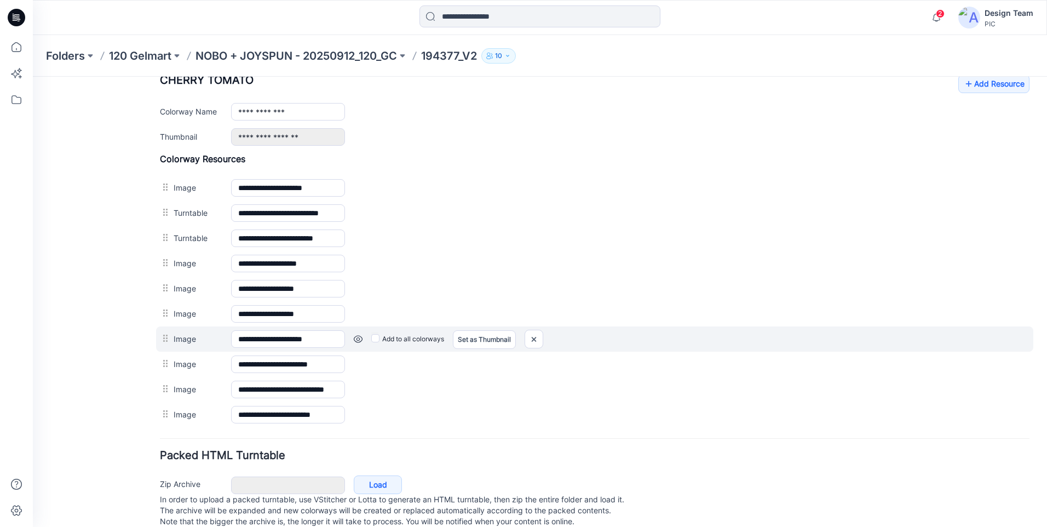
scroll to position [467, 0]
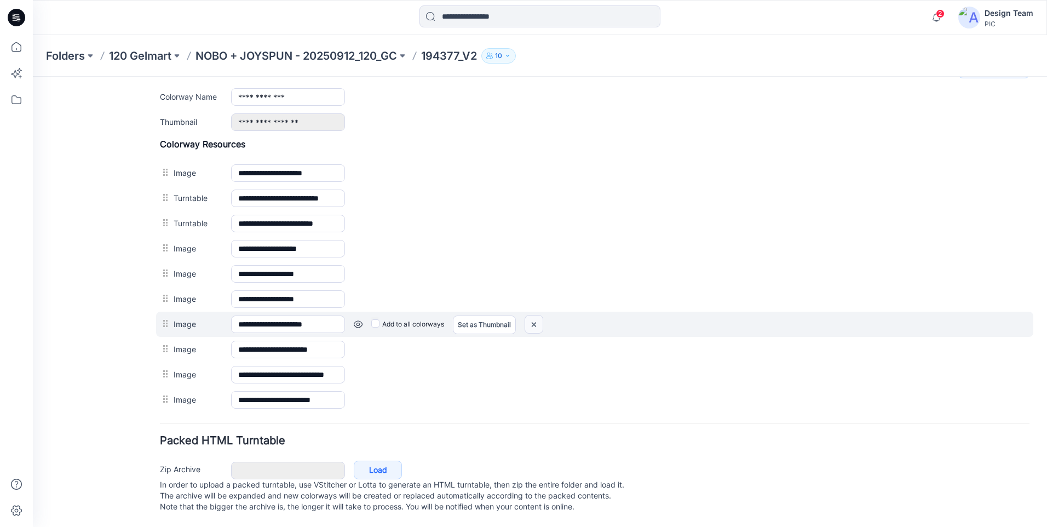
drag, startPoint x: 606, startPoint y: 122, endPoint x: 532, endPoint y: 314, distance: 206.4
click at [532, 315] on img at bounding box center [534, 324] width 18 height 18
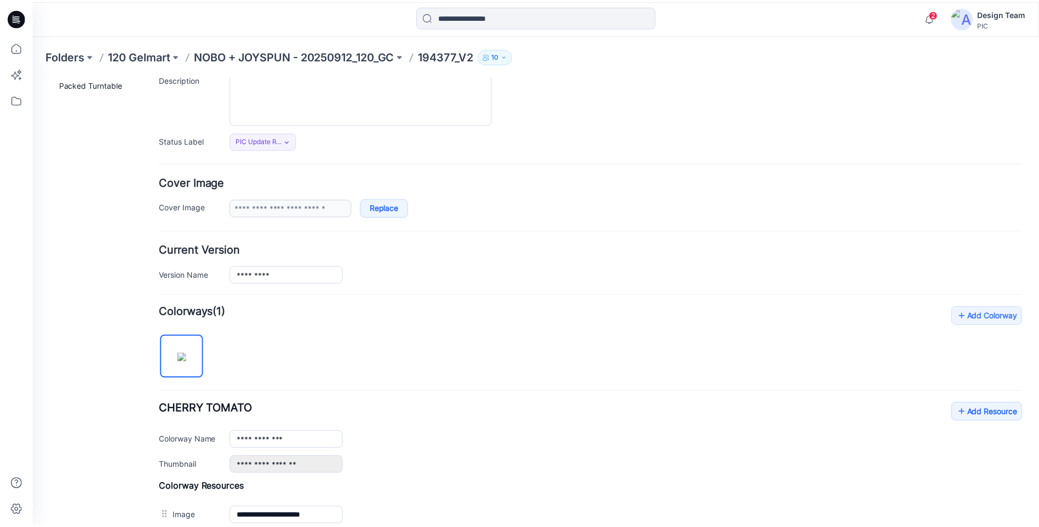
scroll to position [0, 0]
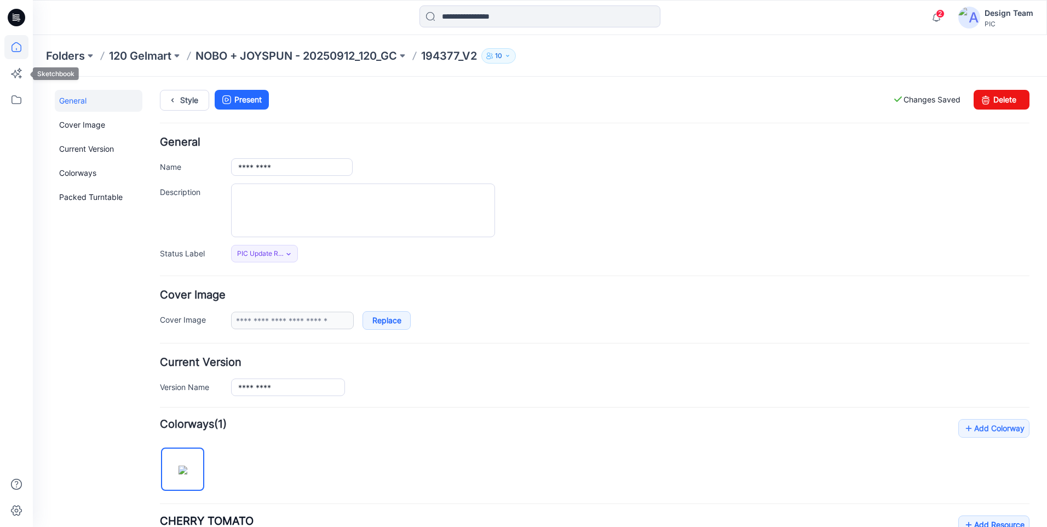
click at [16, 52] on icon at bounding box center [16, 47] width 10 height 10
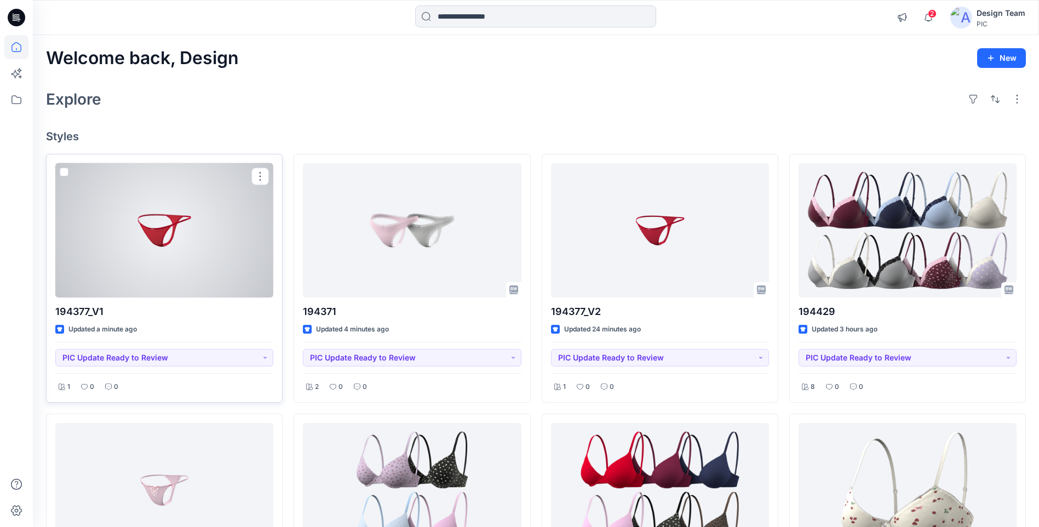
click at [223, 242] on div at bounding box center [164, 230] width 218 height 134
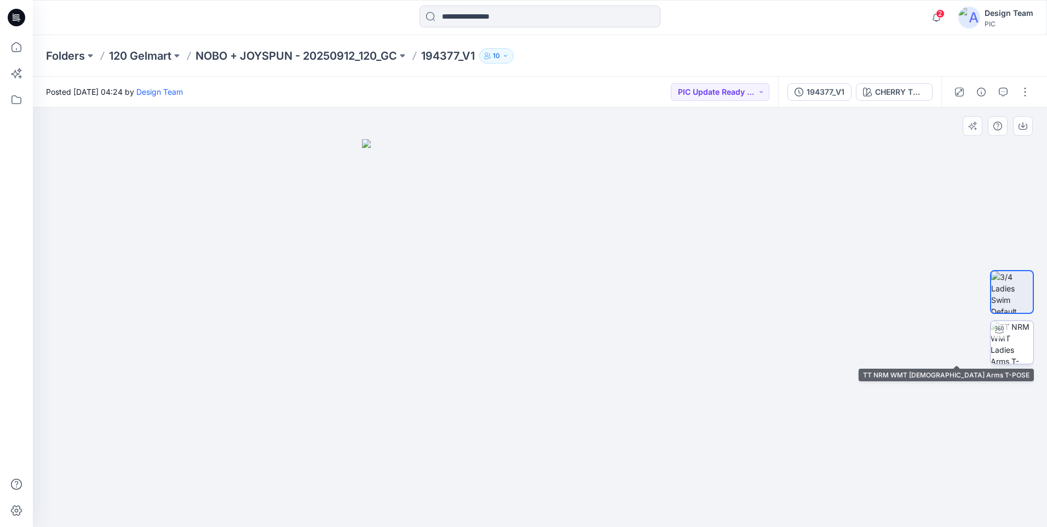
click at [1013, 349] on img at bounding box center [1012, 342] width 43 height 43
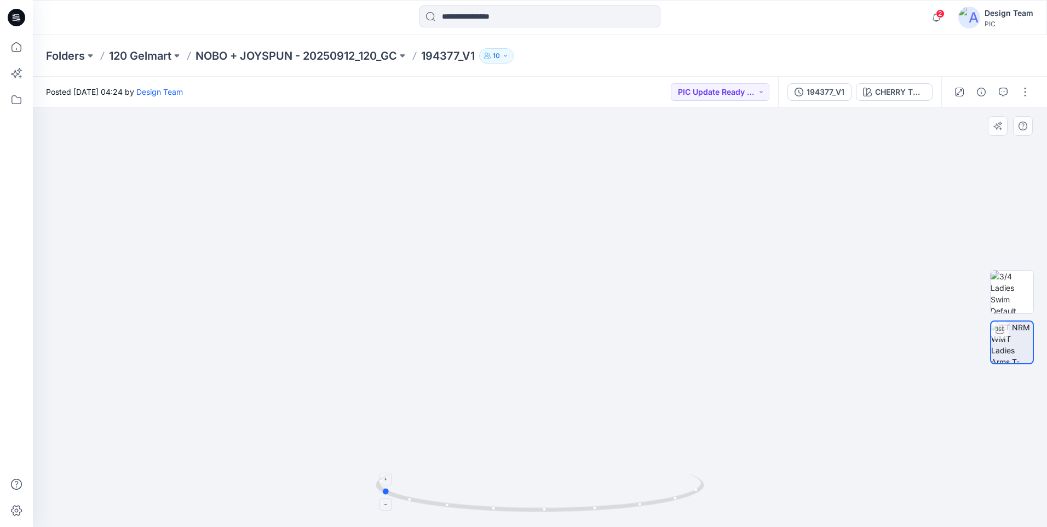
drag, startPoint x: 614, startPoint y: 504, endPoint x: 455, endPoint y: 489, distance: 160.0
click at [455, 489] on icon at bounding box center [541, 494] width 331 height 41
drag, startPoint x: 465, startPoint y: 508, endPoint x: 634, endPoint y: 514, distance: 168.8
click at [634, 514] on icon at bounding box center [541, 494] width 331 height 41
click at [15, 50] on icon at bounding box center [16, 47] width 24 height 24
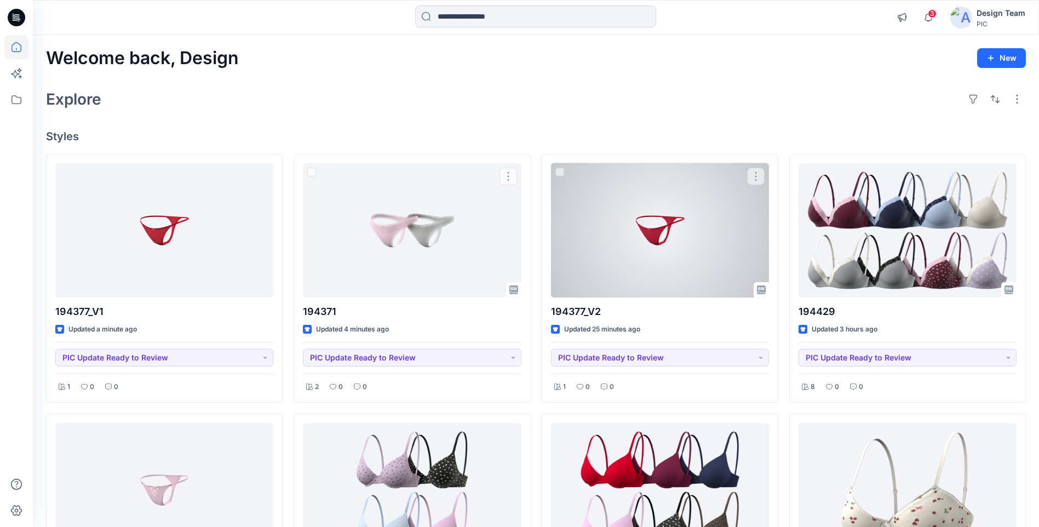
click at [578, 252] on div at bounding box center [660, 230] width 218 height 134
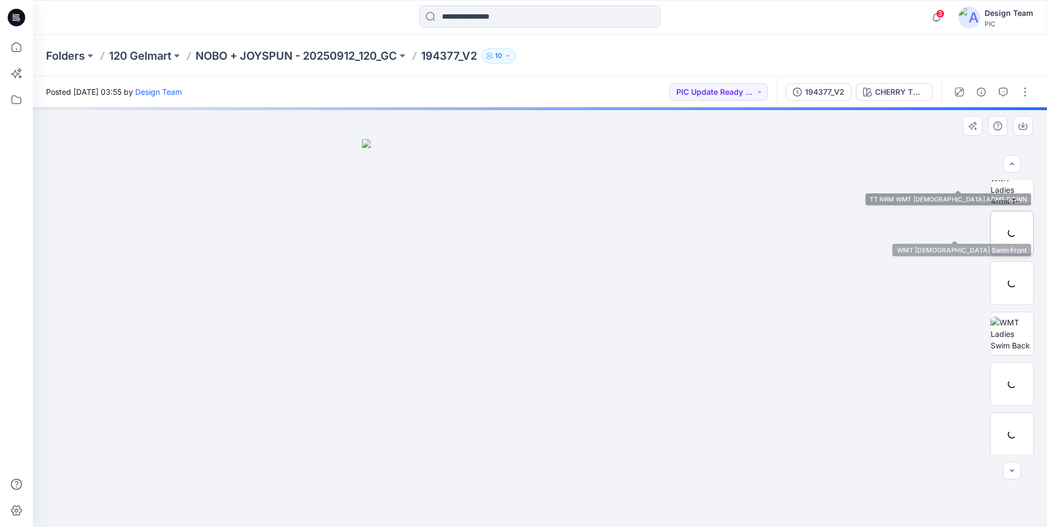
scroll to position [173, 0]
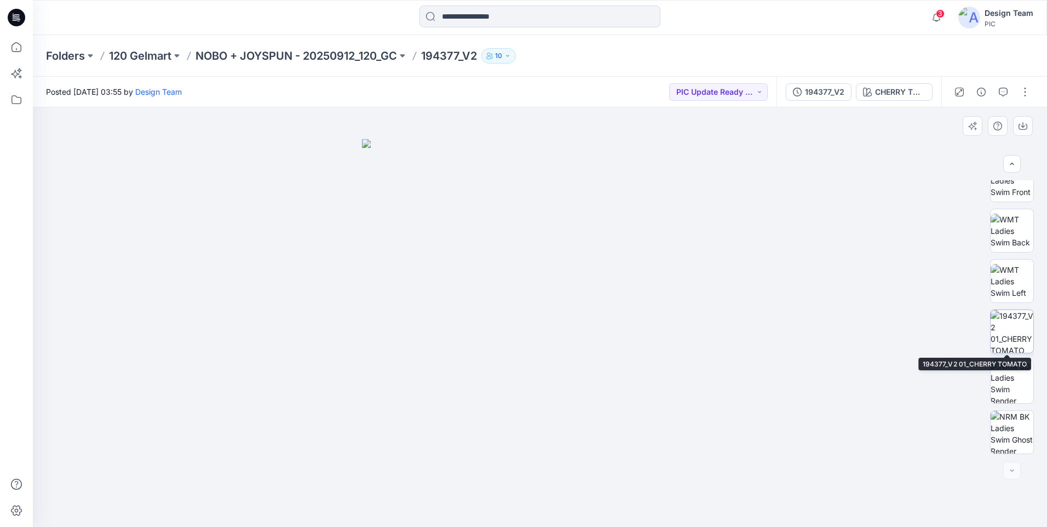
click at [1005, 341] on img at bounding box center [1012, 331] width 43 height 43
click at [18, 42] on icon at bounding box center [16, 47] width 24 height 24
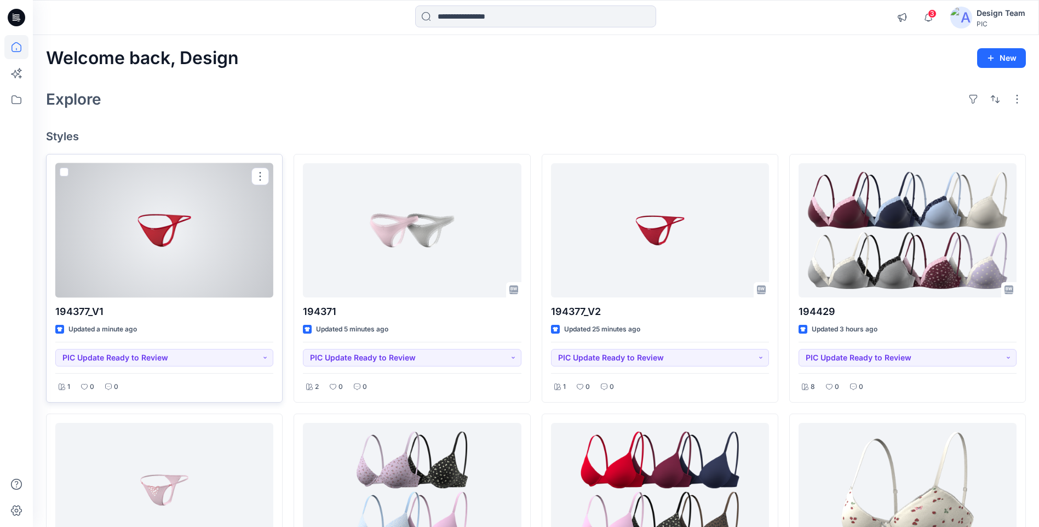
click at [227, 237] on div at bounding box center [164, 230] width 218 height 134
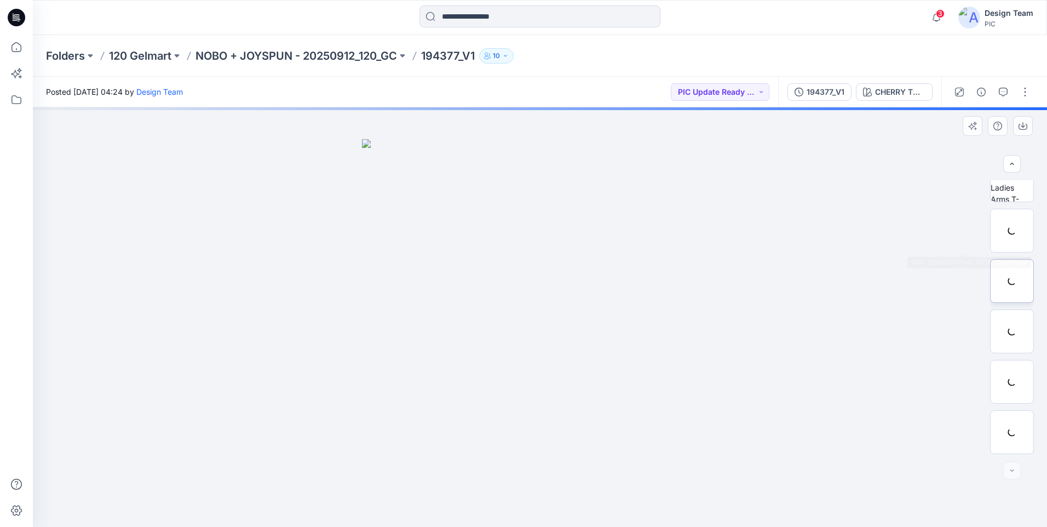
scroll to position [123, 0]
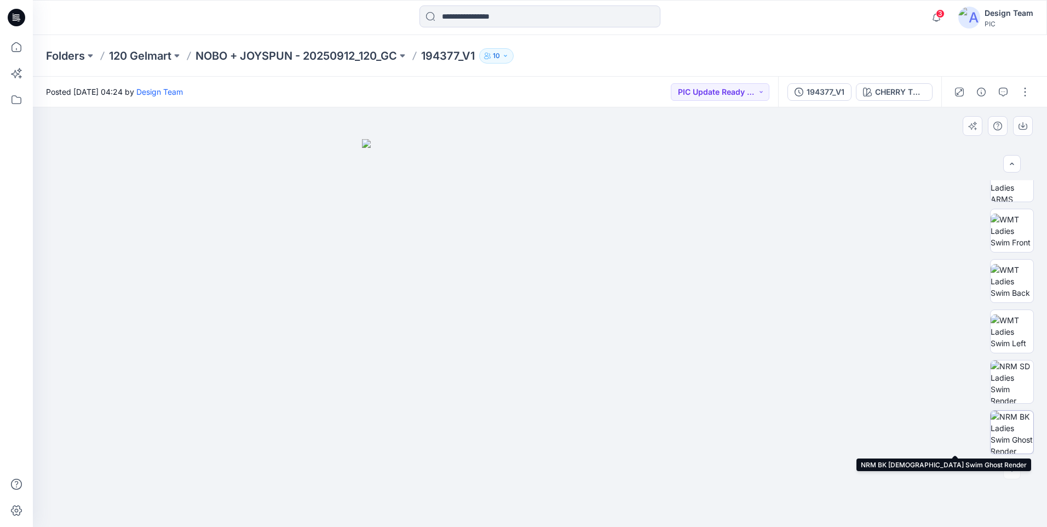
click at [1027, 420] on img at bounding box center [1012, 432] width 43 height 43
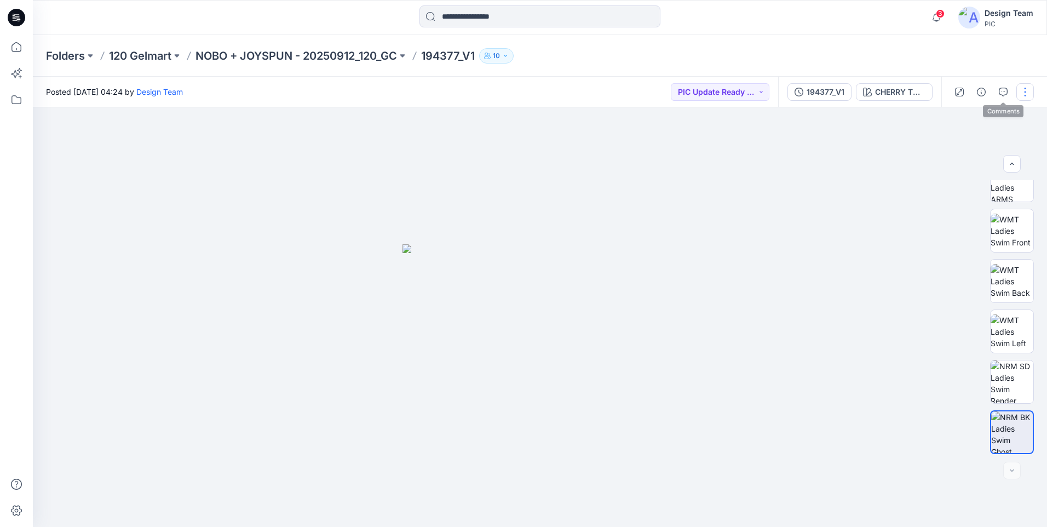
click at [1020, 94] on button "button" at bounding box center [1025, 92] width 18 height 18
click at [970, 144] on button "Edit" at bounding box center [979, 148] width 101 height 20
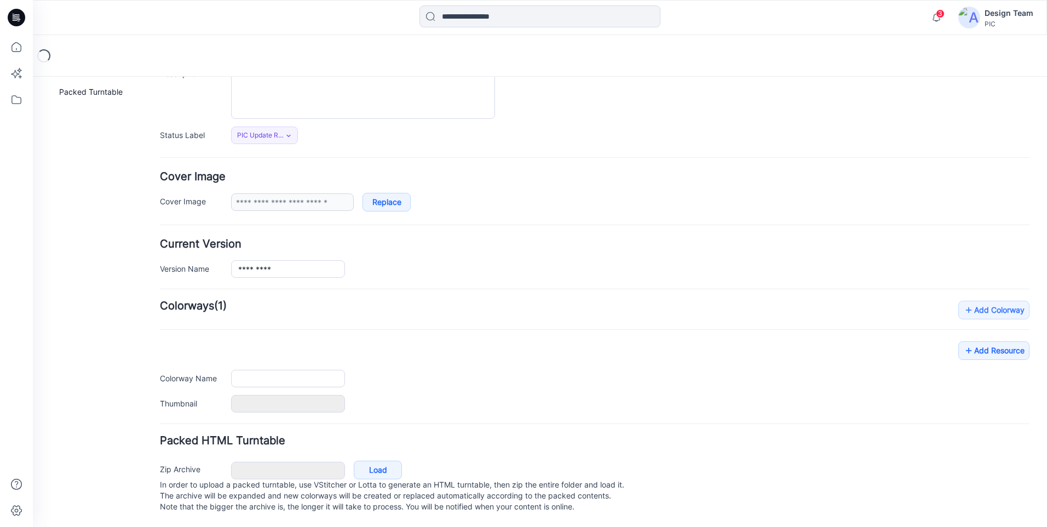
type input "*********"
type input "**********"
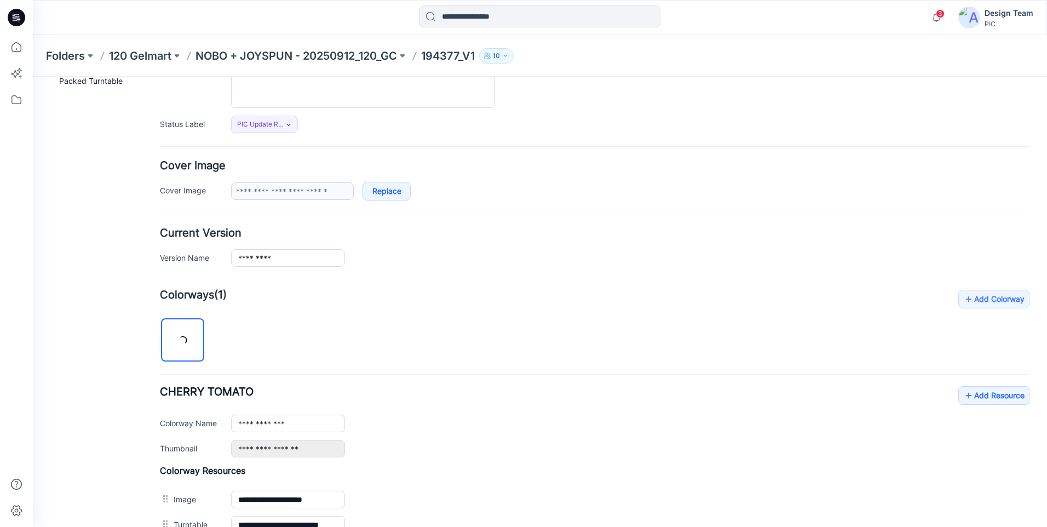
scroll to position [143, 0]
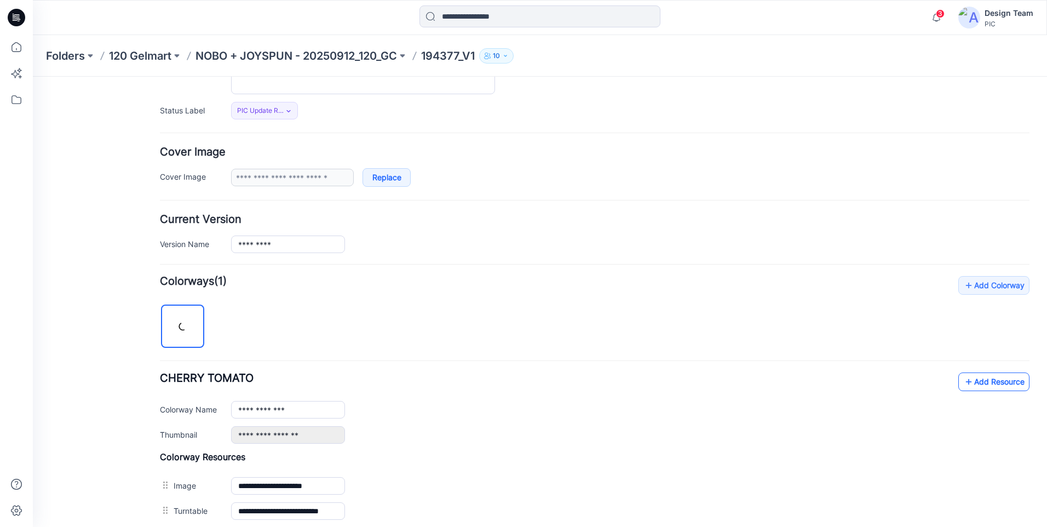
click at [978, 378] on link "Add Resource" at bounding box center [993, 381] width 71 height 19
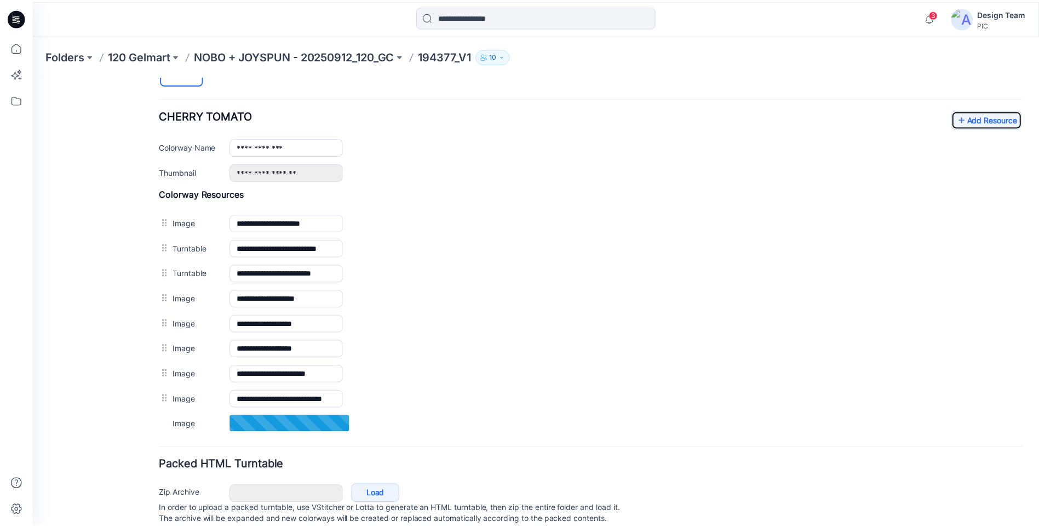
scroll to position [386, 0]
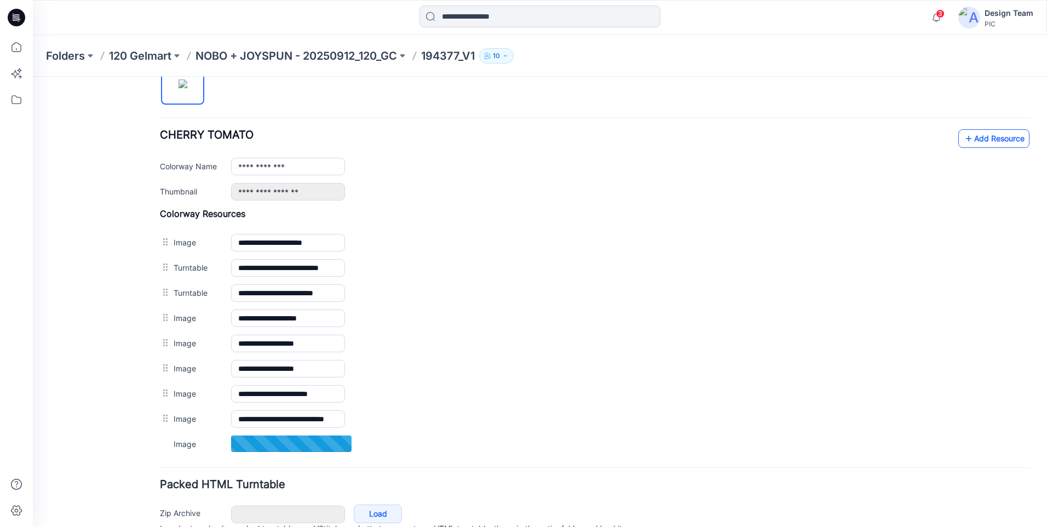
click at [980, 138] on link "Add Resource" at bounding box center [993, 138] width 71 height 19
click at [980, 142] on link "Add Resource" at bounding box center [993, 138] width 71 height 19
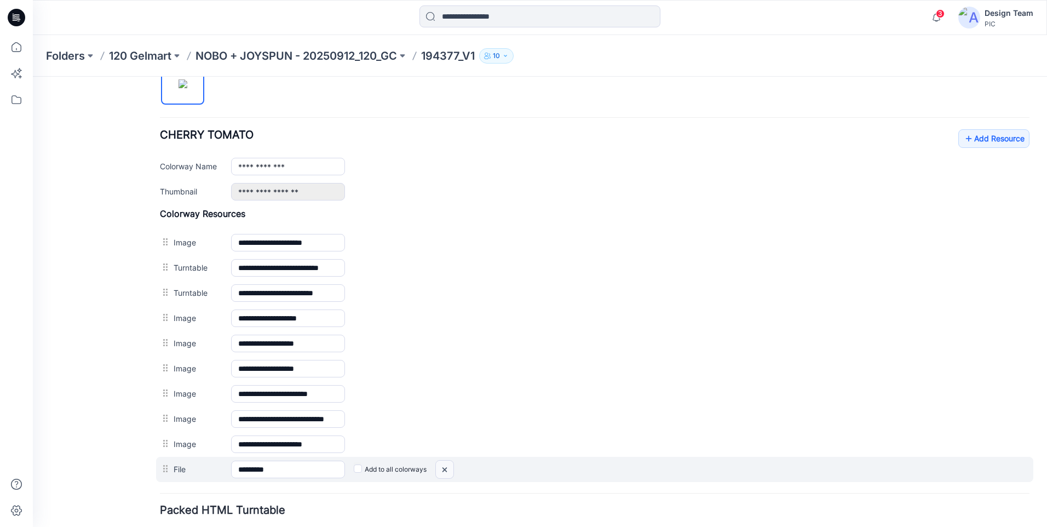
drag, startPoint x: 617, startPoint y: 127, endPoint x: 447, endPoint y: 473, distance: 385.4
click at [447, 473] on img at bounding box center [445, 469] width 18 height 18
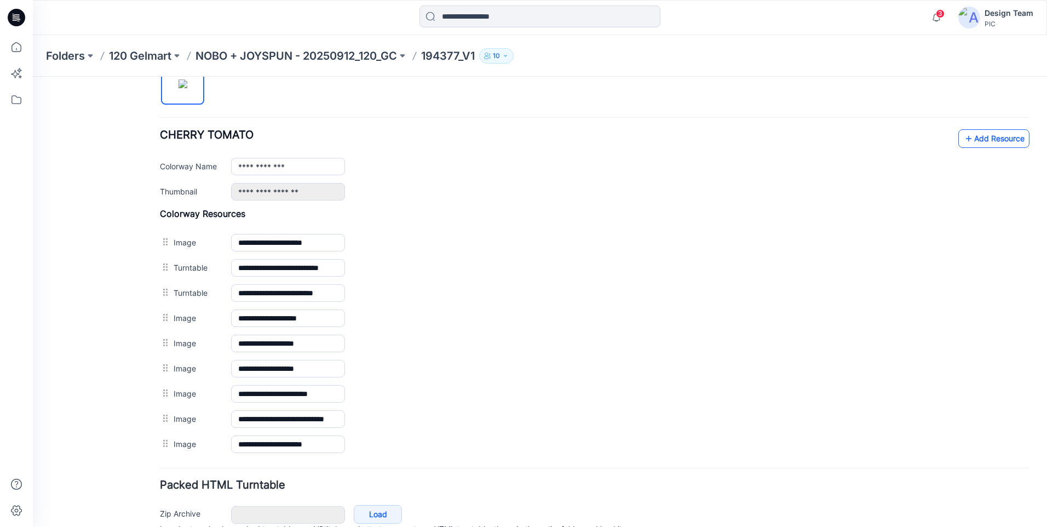
click at [975, 146] on link "Add Resource" at bounding box center [993, 138] width 71 height 19
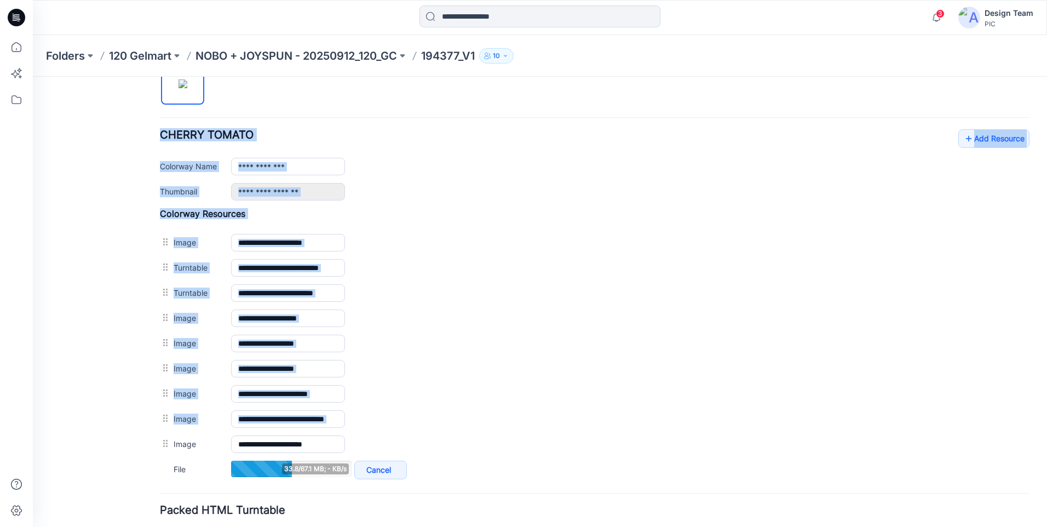
drag, startPoint x: 164, startPoint y: 444, endPoint x: 119, endPoint y: 445, distance: 44.9
click at [119, 445] on div "General Cover Image Current Version Colorways Packed Turntable Style Present Ch…" at bounding box center [533, 144] width 1001 height 906
click at [119, 445] on div "General Cover Image Current Version Colorways Packed Turntable" at bounding box center [99, 150] width 88 height 892
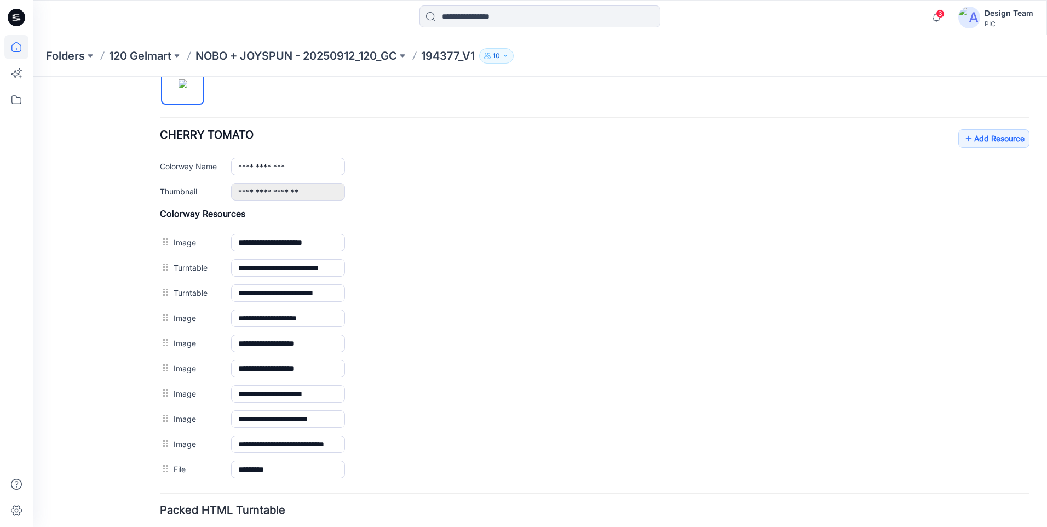
click at [11, 46] on icon at bounding box center [16, 47] width 24 height 24
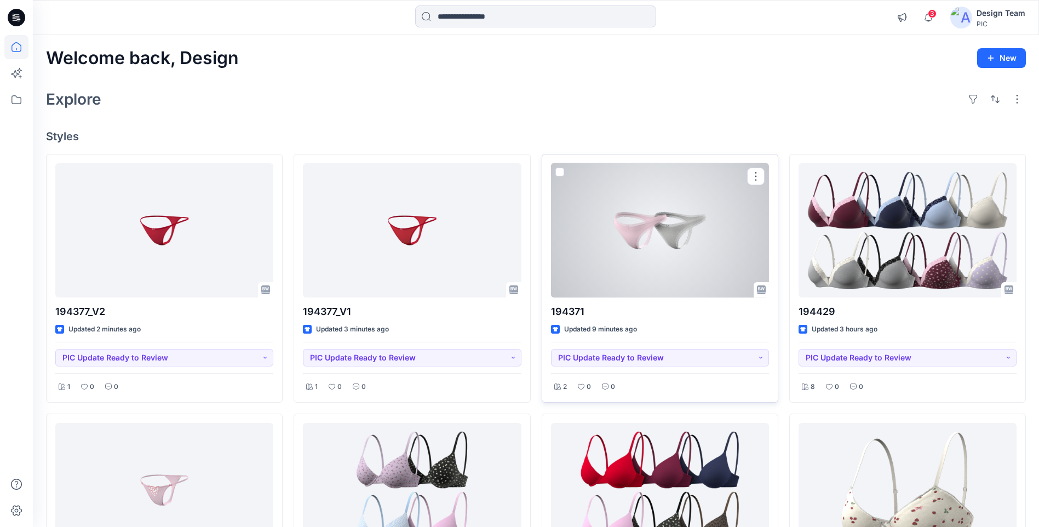
click at [625, 255] on div at bounding box center [660, 230] width 218 height 134
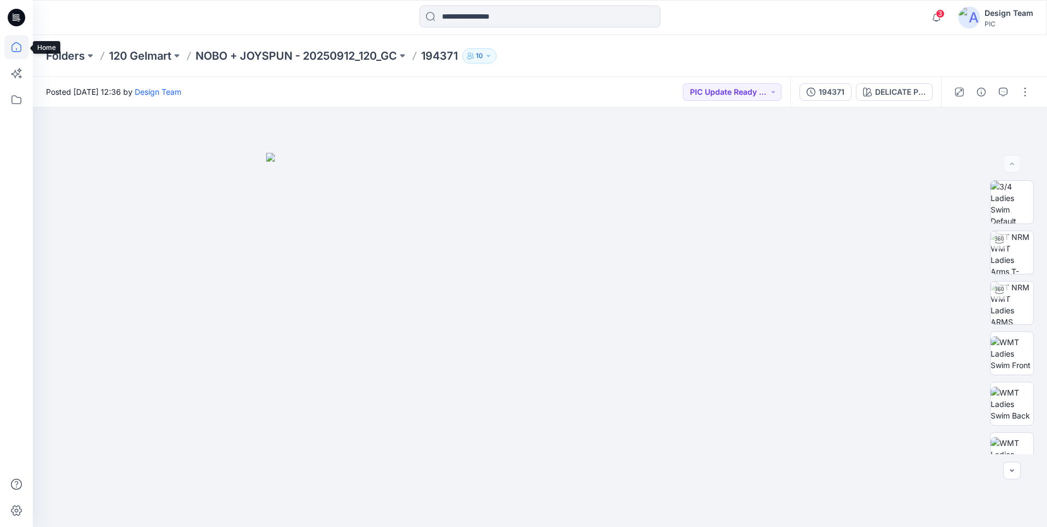
click at [11, 50] on icon at bounding box center [16, 47] width 24 height 24
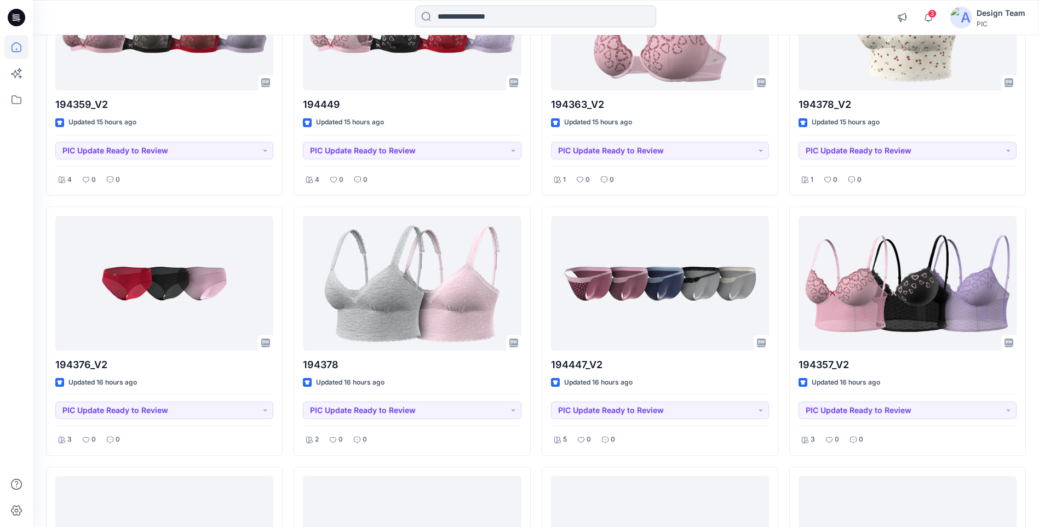
scroll to position [1775, 0]
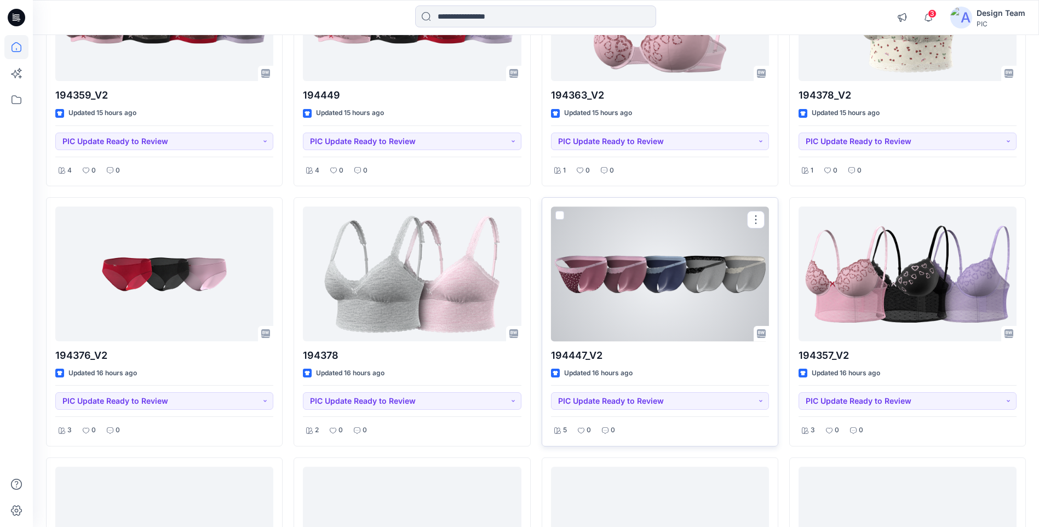
click at [660, 288] on div at bounding box center [660, 273] width 218 height 134
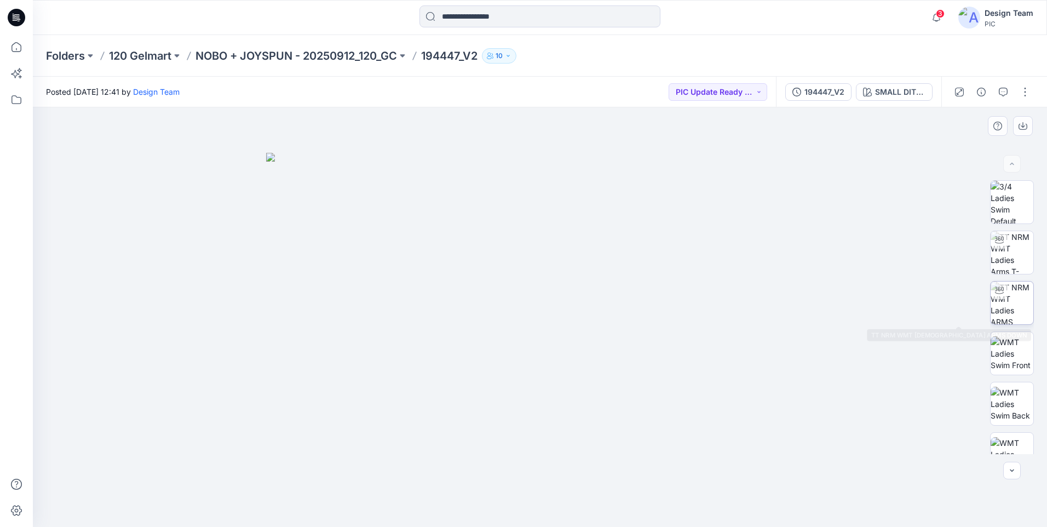
click at [1020, 314] on img at bounding box center [1012, 302] width 43 height 43
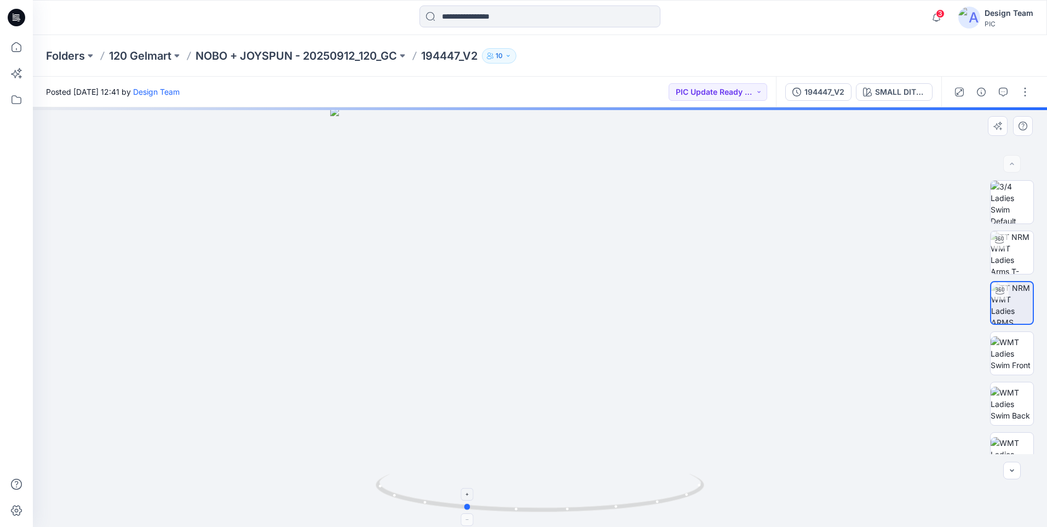
drag, startPoint x: 692, startPoint y: 491, endPoint x: 617, endPoint y: 498, distance: 74.8
click at [617, 498] on icon at bounding box center [541, 494] width 331 height 41
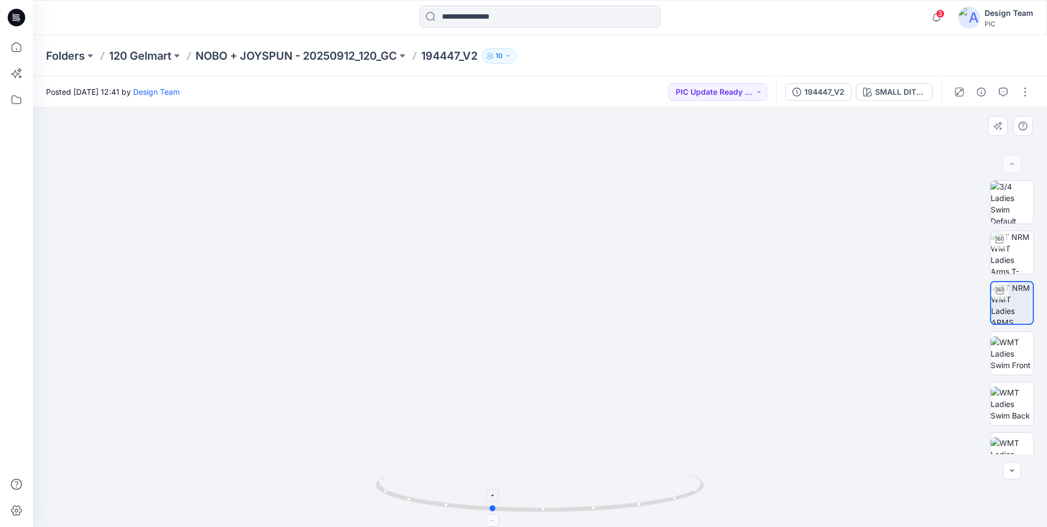
drag, startPoint x: 406, startPoint y: 496, endPoint x: 433, endPoint y: 502, distance: 26.8
click at [433, 502] on icon at bounding box center [541, 494] width 331 height 41
drag, startPoint x: 433, startPoint y: 502, endPoint x: 525, endPoint y: 503, distance: 92.5
click at [525, 503] on icon at bounding box center [541, 494] width 331 height 41
click at [14, 49] on icon at bounding box center [16, 47] width 24 height 24
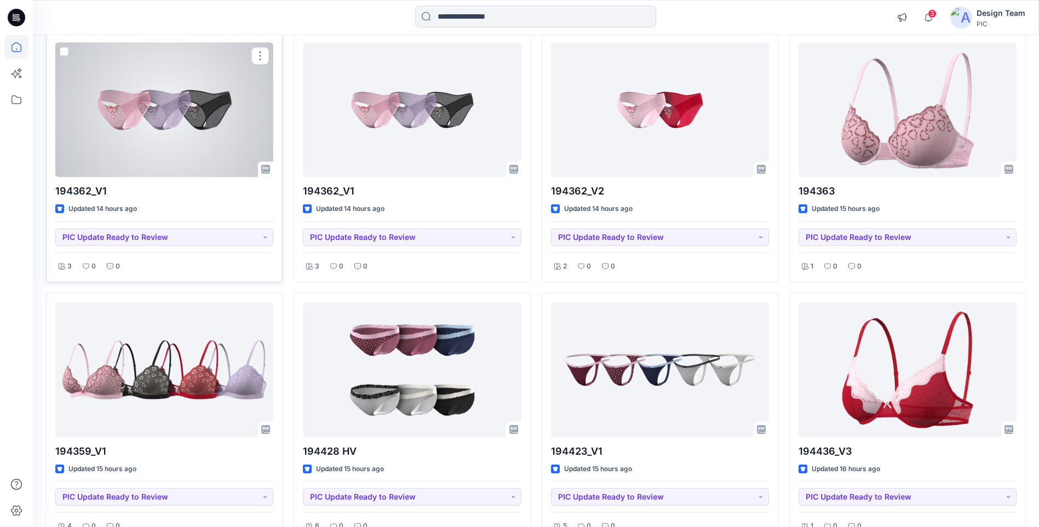
scroll to position [1214, 0]
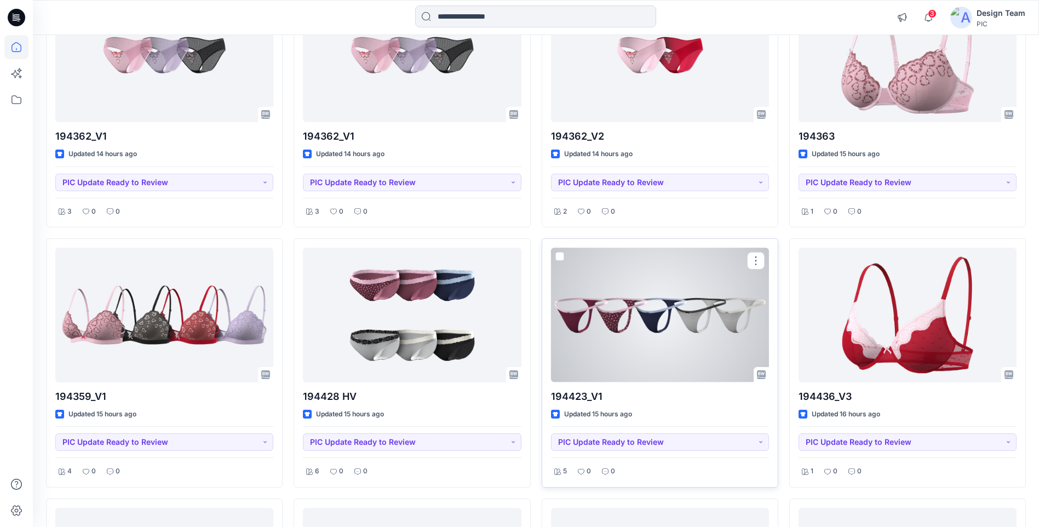
click at [692, 338] on div at bounding box center [660, 314] width 218 height 134
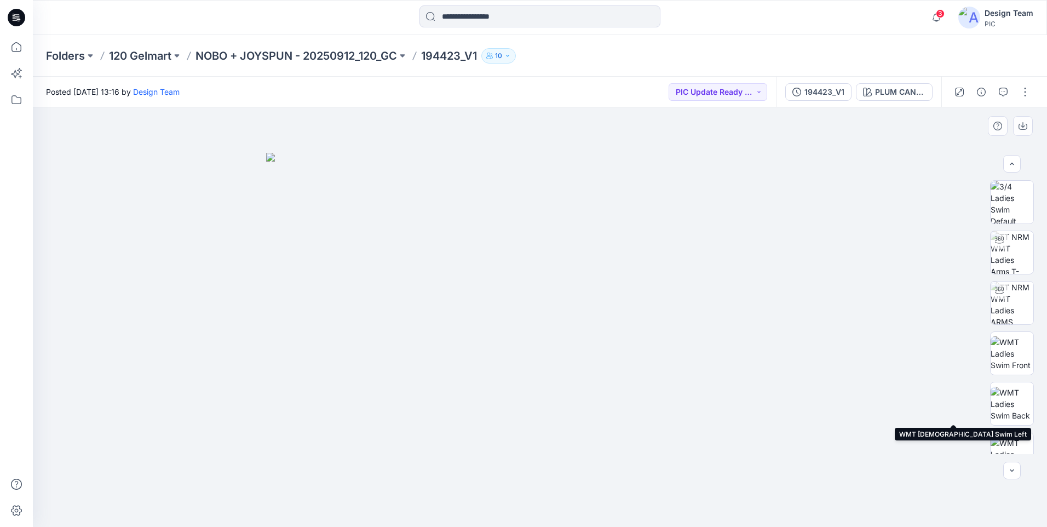
scroll to position [223, 0]
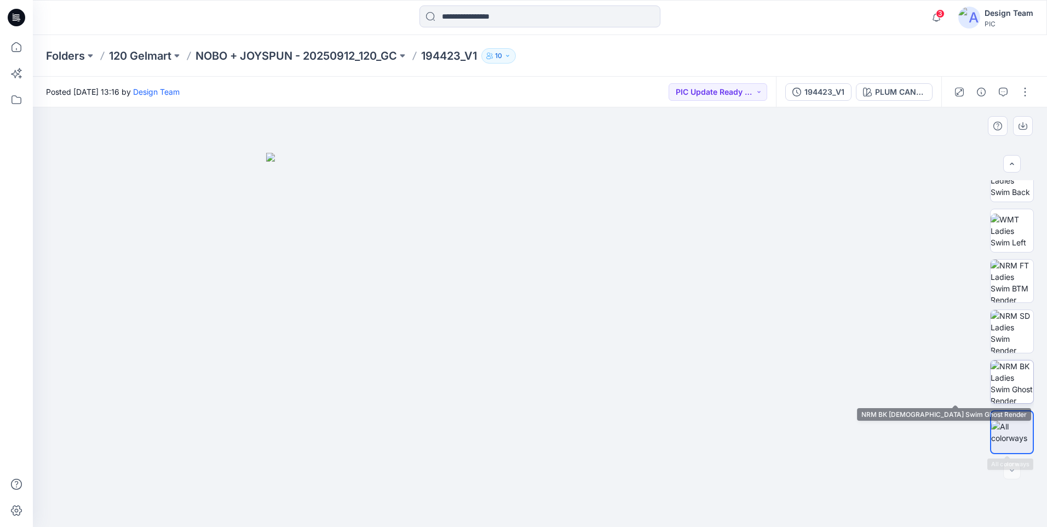
click at [1011, 382] on img at bounding box center [1012, 381] width 43 height 43
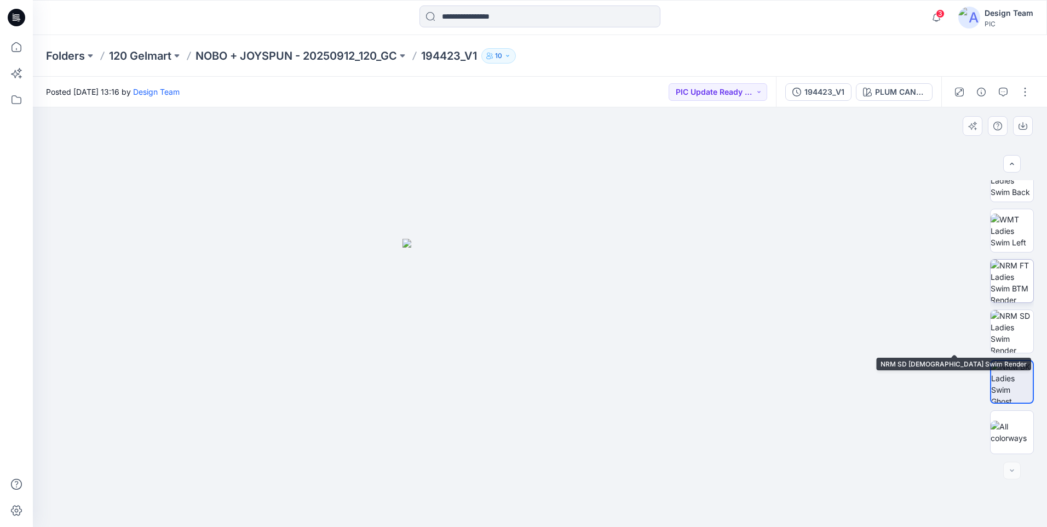
click at [1011, 277] on img at bounding box center [1012, 281] width 43 height 43
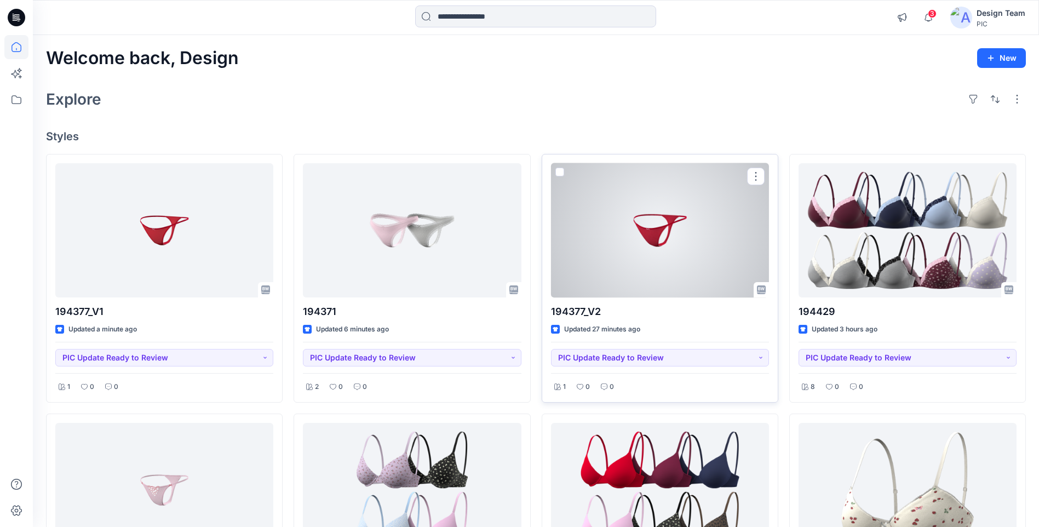
click at [722, 277] on div at bounding box center [660, 230] width 218 height 134
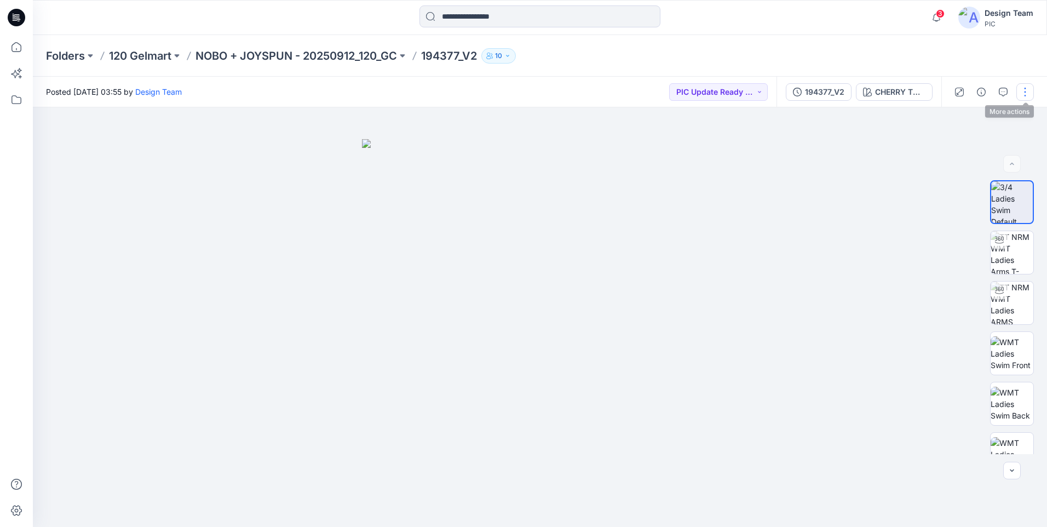
click at [1029, 84] on button "button" at bounding box center [1025, 92] width 18 height 18
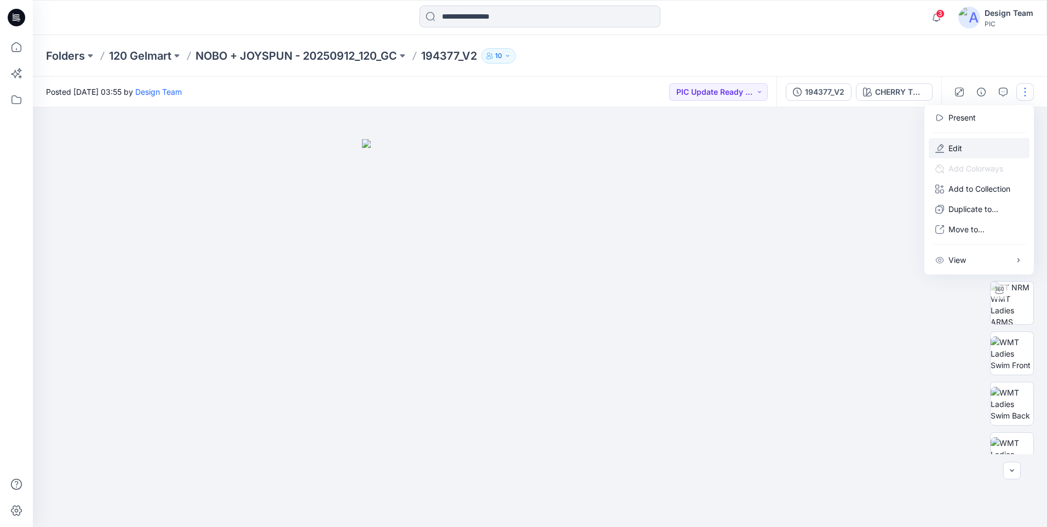
click at [970, 145] on button "Edit" at bounding box center [979, 148] width 101 height 20
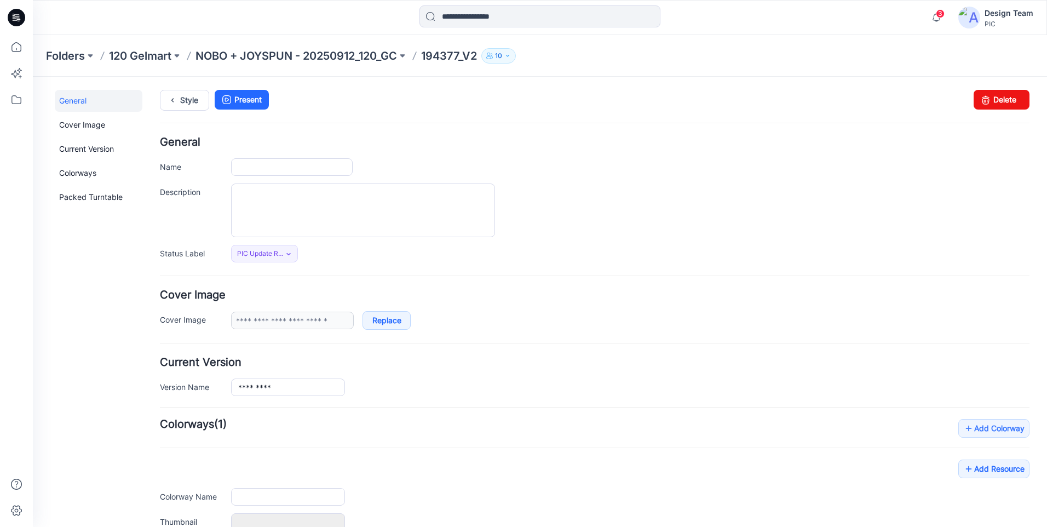
type input "*********"
type input "**********"
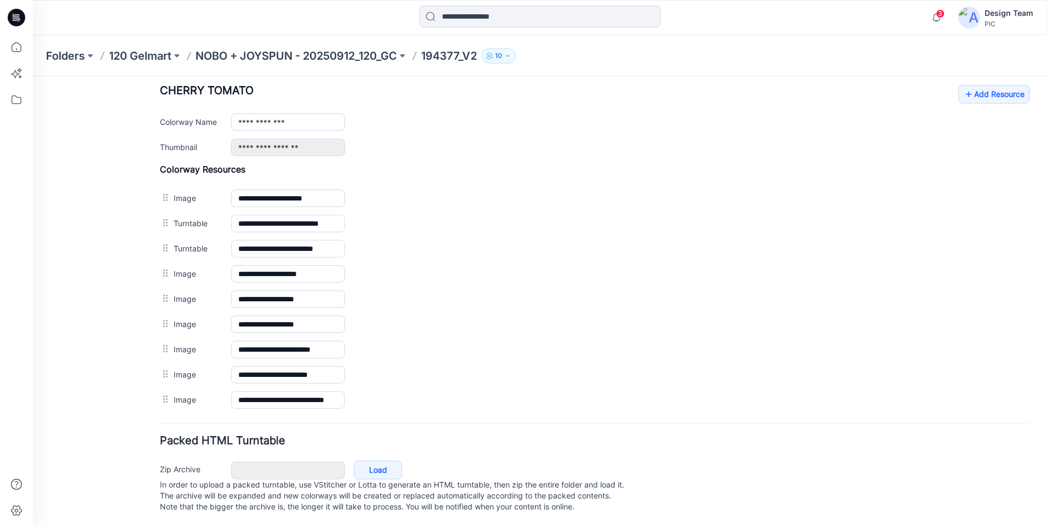
scroll to position [441, 0]
click at [964, 91] on icon at bounding box center [968, 94] width 11 height 18
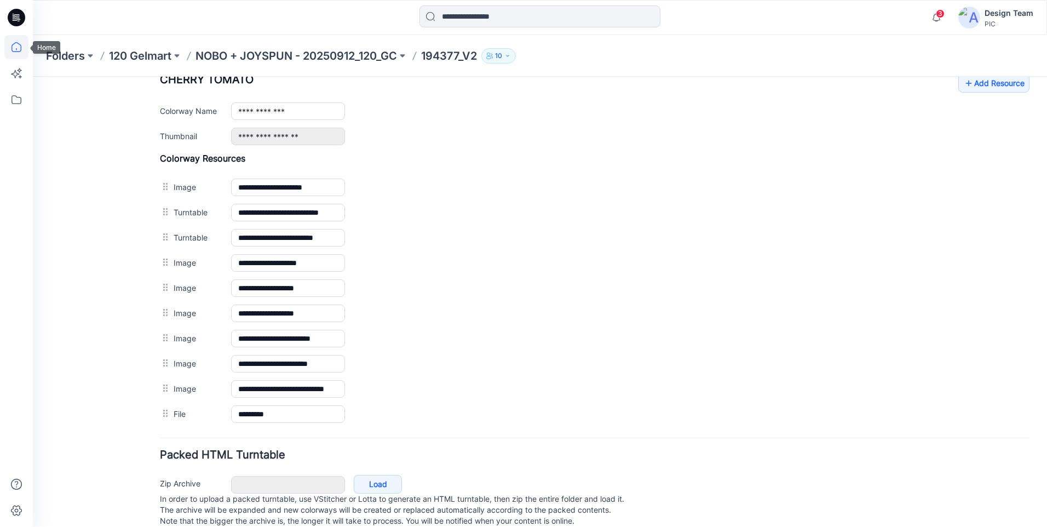
click at [23, 48] on icon at bounding box center [16, 47] width 24 height 24
